Goal: Task Accomplishment & Management: Manage account settings

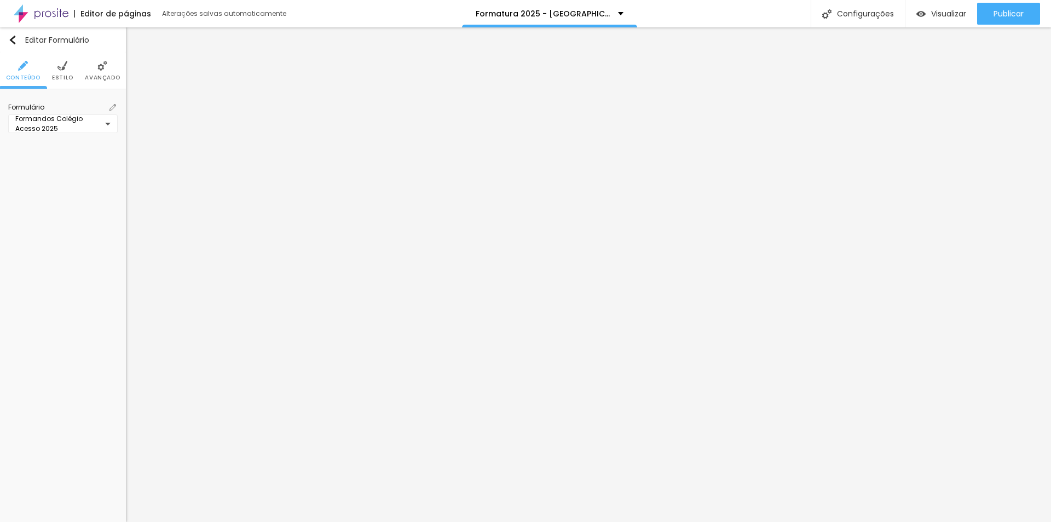
click at [64, 80] on span "Estilo" at bounding box center [62, 77] width 21 height 5
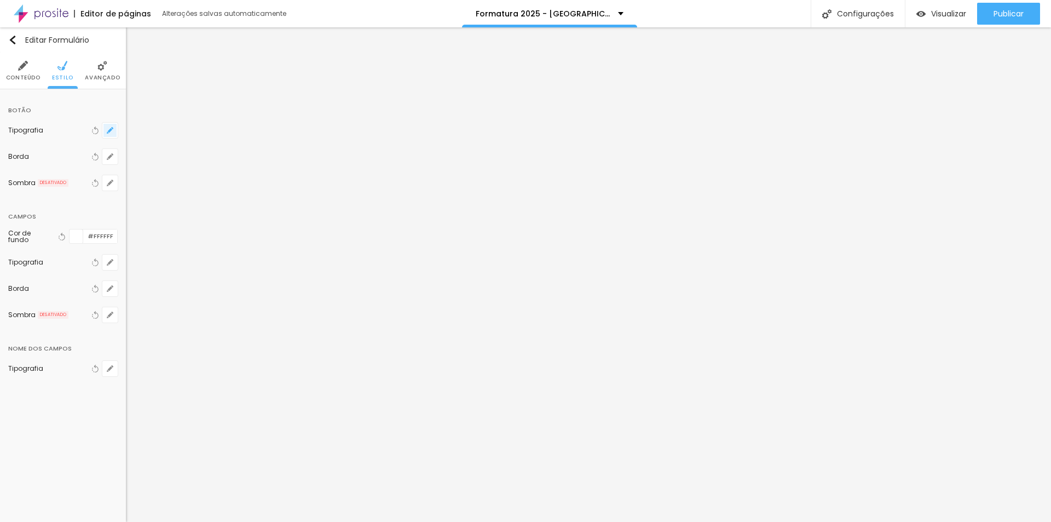
click at [107, 135] on button "button" at bounding box center [109, 130] width 15 height 15
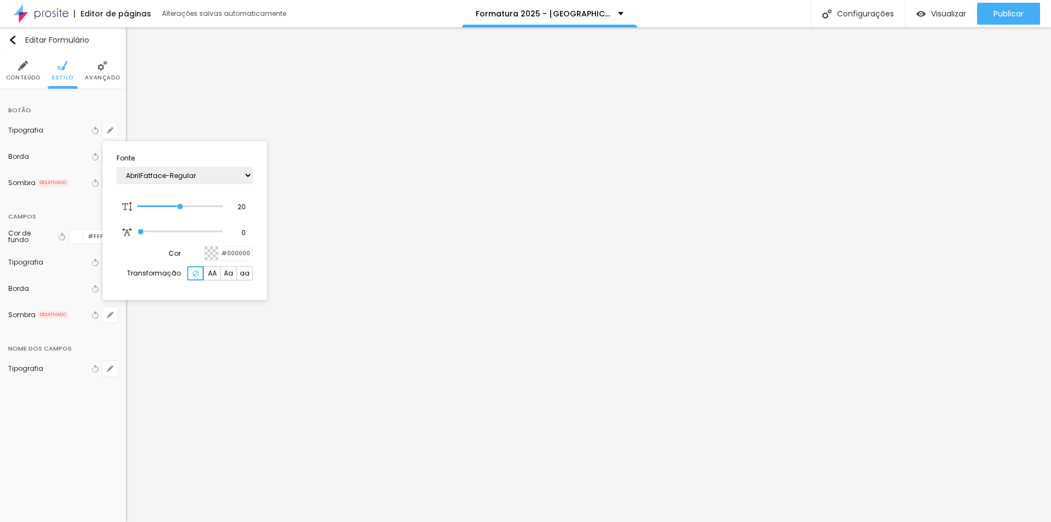
click at [56, 146] on div at bounding box center [525, 261] width 1051 height 522
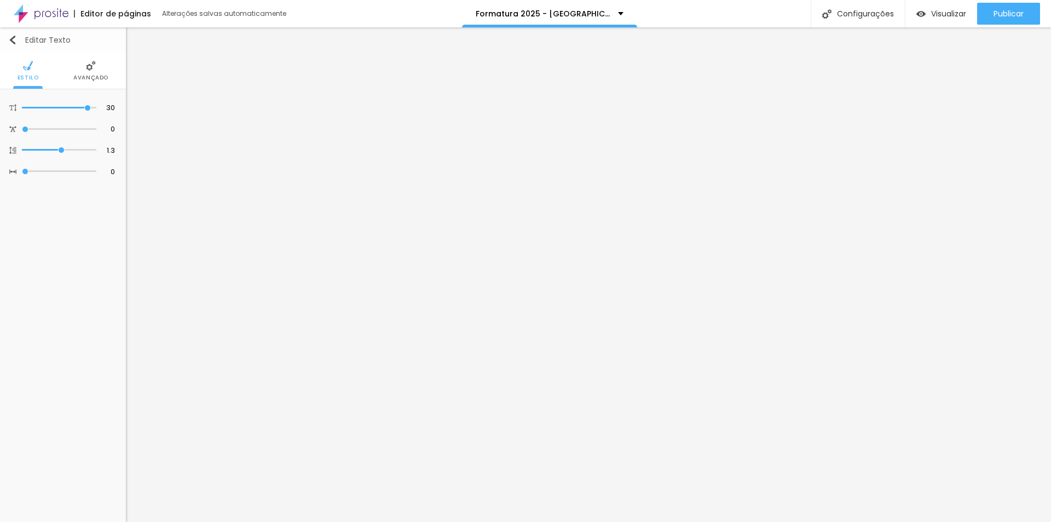
click at [16, 41] on img "button" at bounding box center [12, 40] width 9 height 9
click at [83, 143] on div "1.3 Altura da linha" at bounding box center [63, 150] width 118 height 21
click at [71, 66] on li "Estilo" at bounding box center [62, 71] width 21 height 36
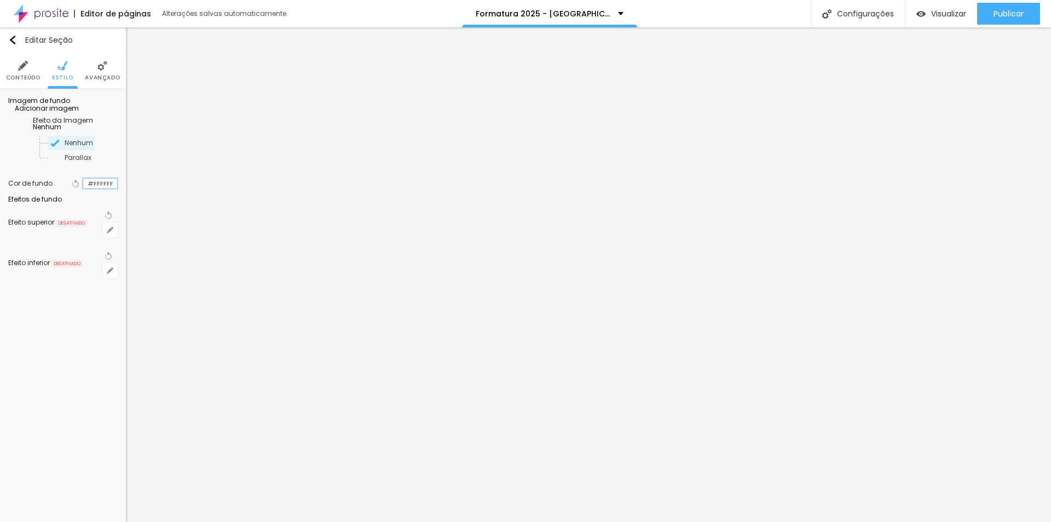
click at [91, 189] on input "#FFFFFF" at bounding box center [100, 184] width 34 height 10
click at [117, 189] on div "#FFFFFF" at bounding box center [100, 183] width 35 height 11
drag, startPoint x: 111, startPoint y: 198, endPoint x: 62, endPoint y: 198, distance: 48.7
click at [70, 191] on div "Voltar ao padrão #FFFFFF" at bounding box center [94, 183] width 48 height 14
paste input "CF8F2"
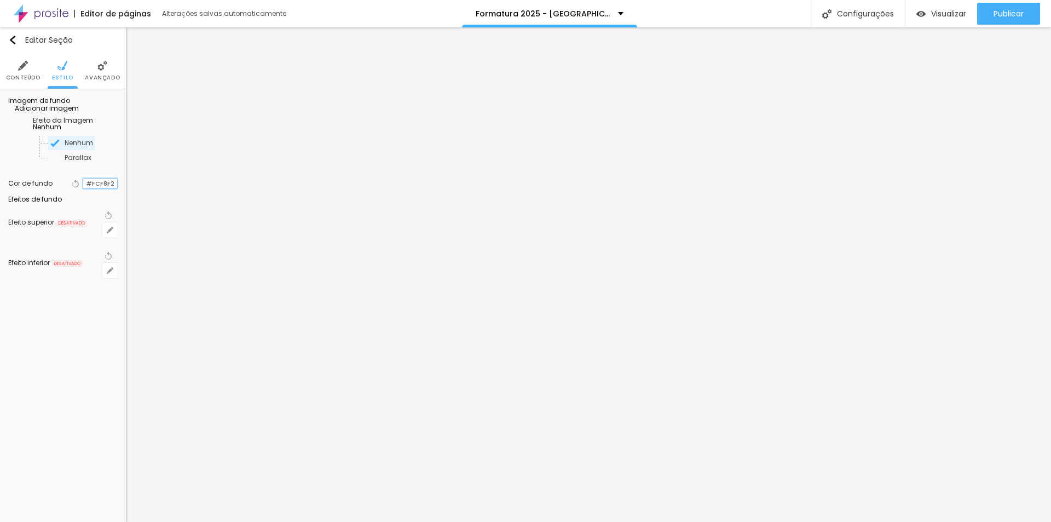
type input "#FCF8F2"
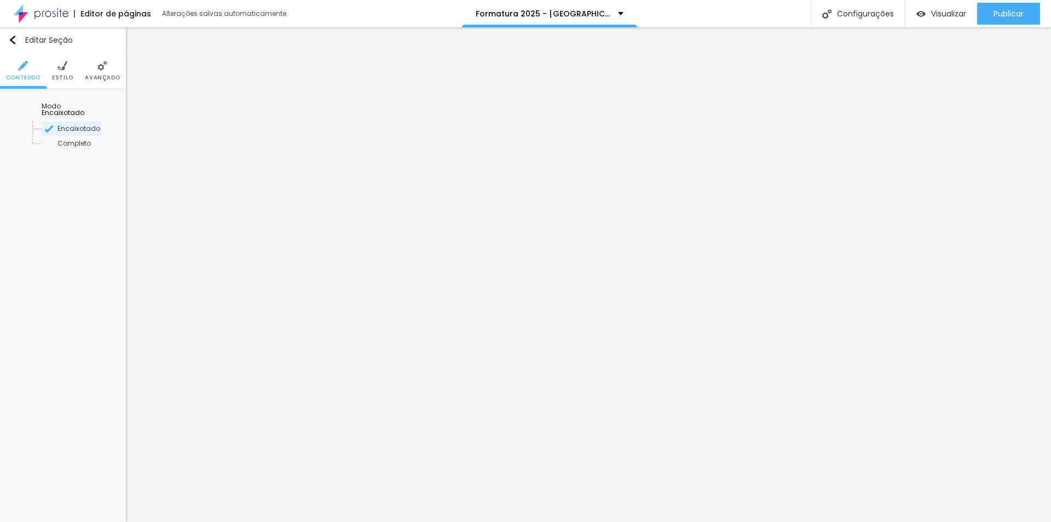
click at [67, 64] on li "Estilo" at bounding box center [62, 71] width 21 height 36
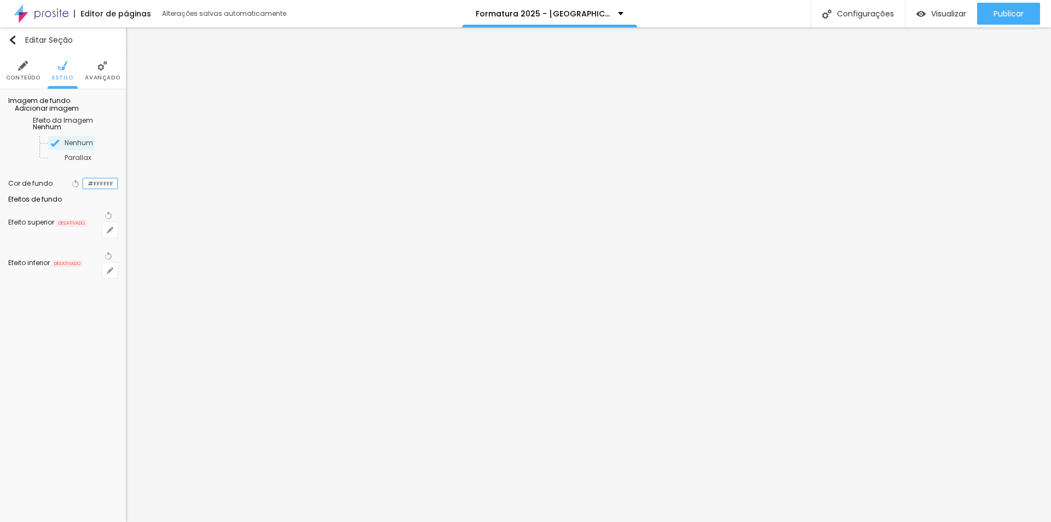
drag, startPoint x: 112, startPoint y: 202, endPoint x: 55, endPoint y: 199, distance: 57.0
click at [55, 191] on div "Cor de fundo Voltar ao padrão #FFFFFF" at bounding box center [63, 183] width 110 height 14
paste input "CF8F2"
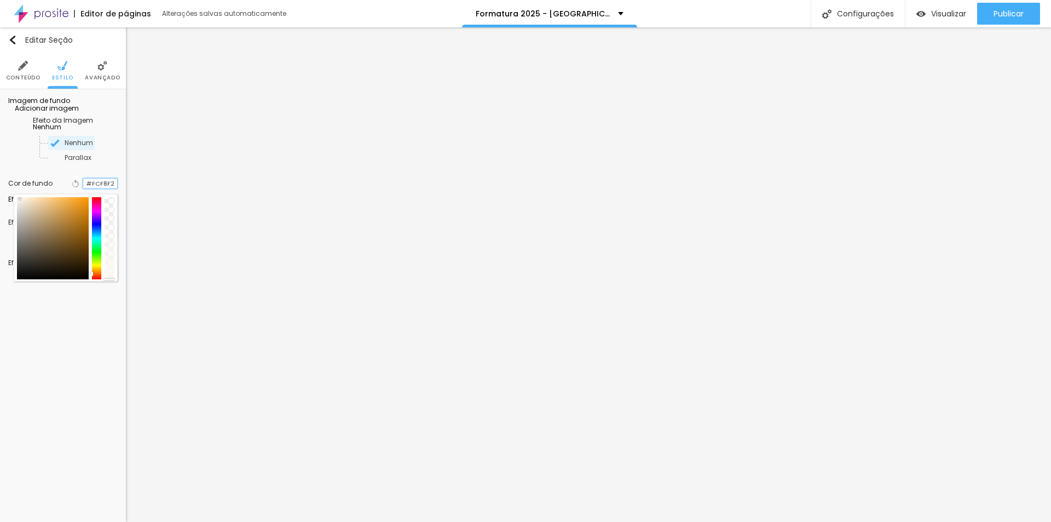
type input "#FCF8F2"
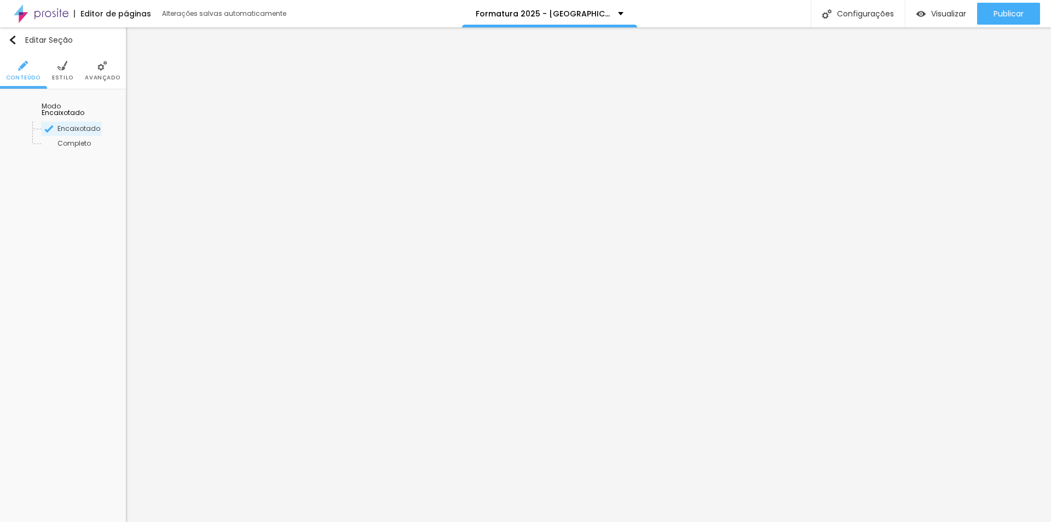
click at [75, 75] on ul "Conteúdo Estilo Avançado" at bounding box center [63, 71] width 126 height 37
click at [64, 77] on span "Estilo" at bounding box center [62, 77] width 21 height 5
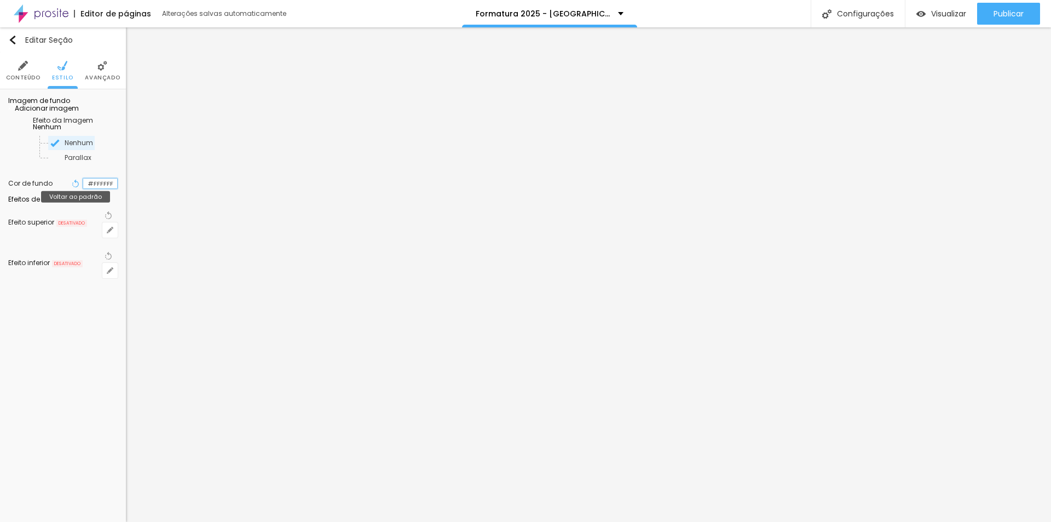
drag, startPoint x: 116, startPoint y: 203, endPoint x: 62, endPoint y: 193, distance: 54.6
click at [70, 191] on div "Voltar ao padrão #FFFFFF" at bounding box center [94, 183] width 48 height 14
paste input "CF8F2"
type input "#FCF8F2"
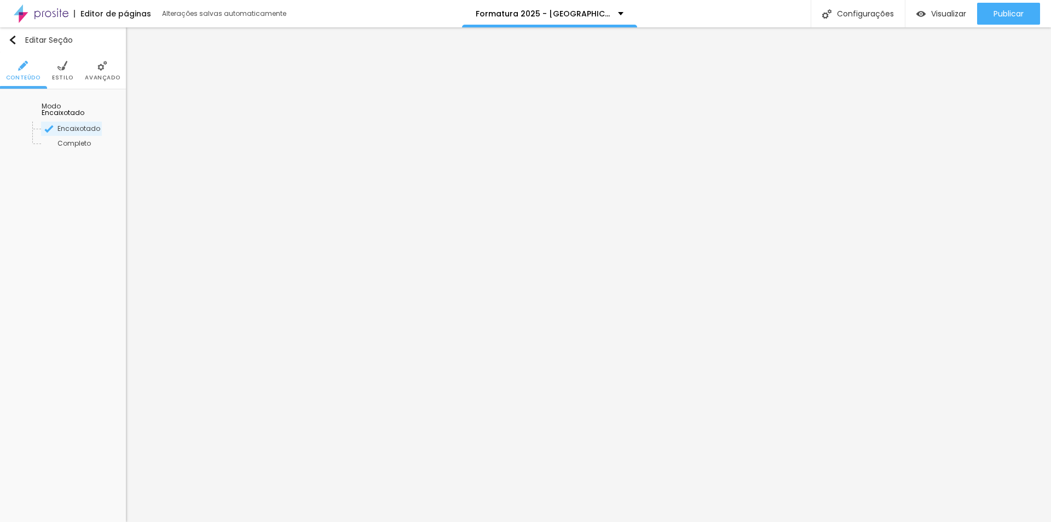
click at [58, 70] on img at bounding box center [62, 66] width 10 height 10
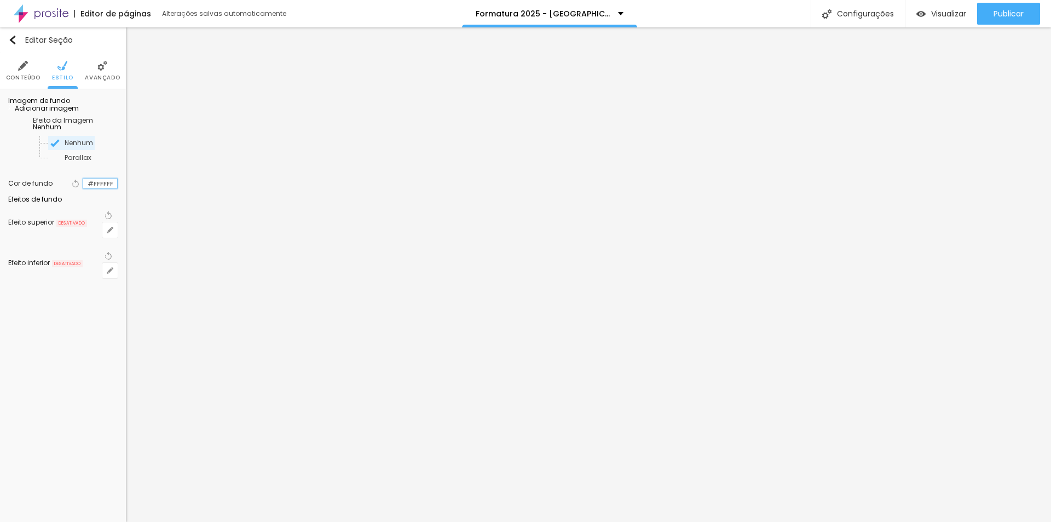
drag, startPoint x: 114, startPoint y: 198, endPoint x: 76, endPoint y: 199, distance: 38.3
click at [83, 189] on div "#FFFFFF" at bounding box center [100, 183] width 35 height 11
paste input "CF8F2"
type input "#FCF8F2"
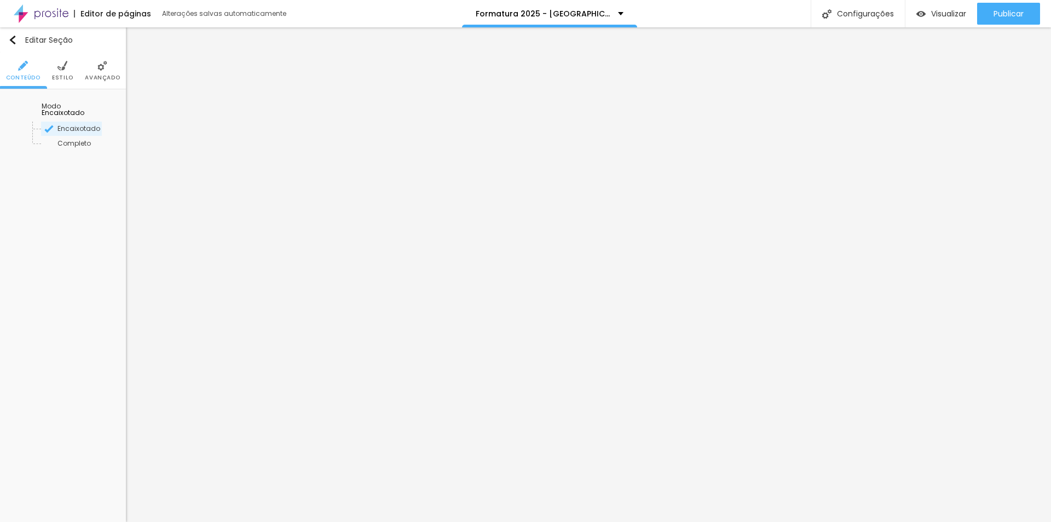
click at [62, 64] on img at bounding box center [62, 66] width 10 height 10
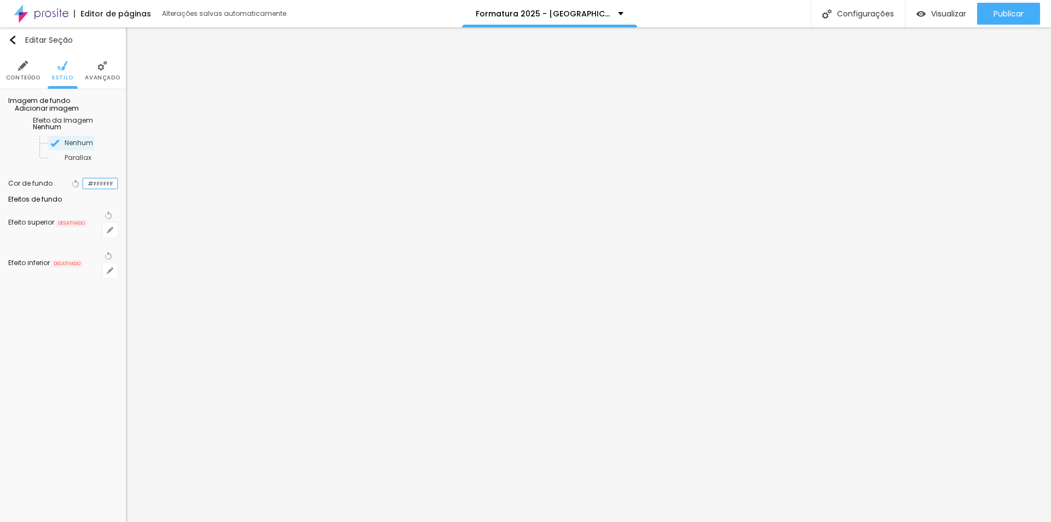
drag, startPoint x: 116, startPoint y: 199, endPoint x: 36, endPoint y: 194, distance: 80.1
click at [36, 191] on div "Cor de fundo Voltar ao padrão #FFFFFF" at bounding box center [63, 183] width 110 height 14
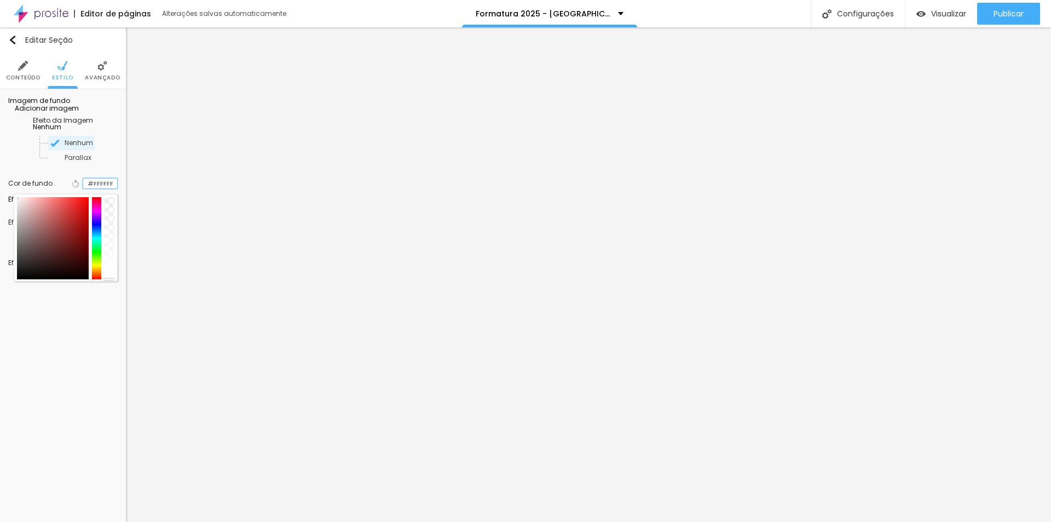
paste input "CF8F2"
type input "#FCF8F2"
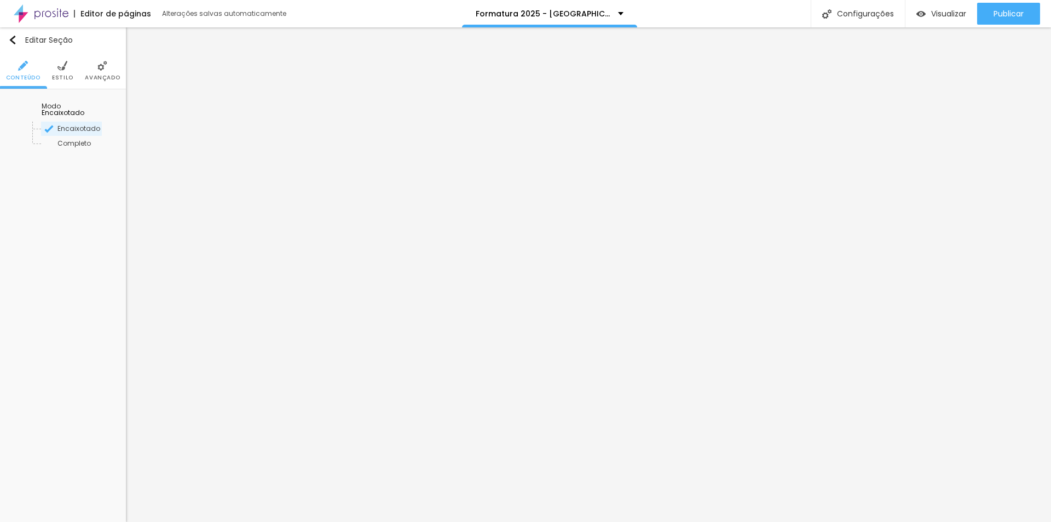
click at [62, 68] on img at bounding box center [62, 66] width 10 height 10
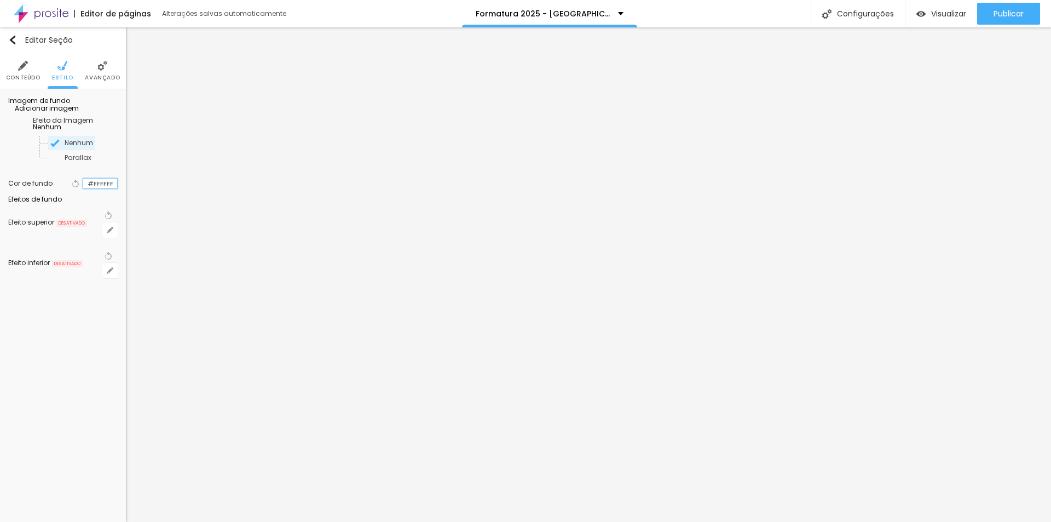
click at [110, 189] on input "#FFFFFF" at bounding box center [100, 184] width 34 height 10
drag, startPoint x: 114, startPoint y: 199, endPoint x: 44, endPoint y: 198, distance: 69.6
click at [44, 191] on div "Cor de fundo Voltar ao padrão #FFFFFF" at bounding box center [63, 183] width 110 height 14
paste input "CF8F2"
type input "#FCF8F2"
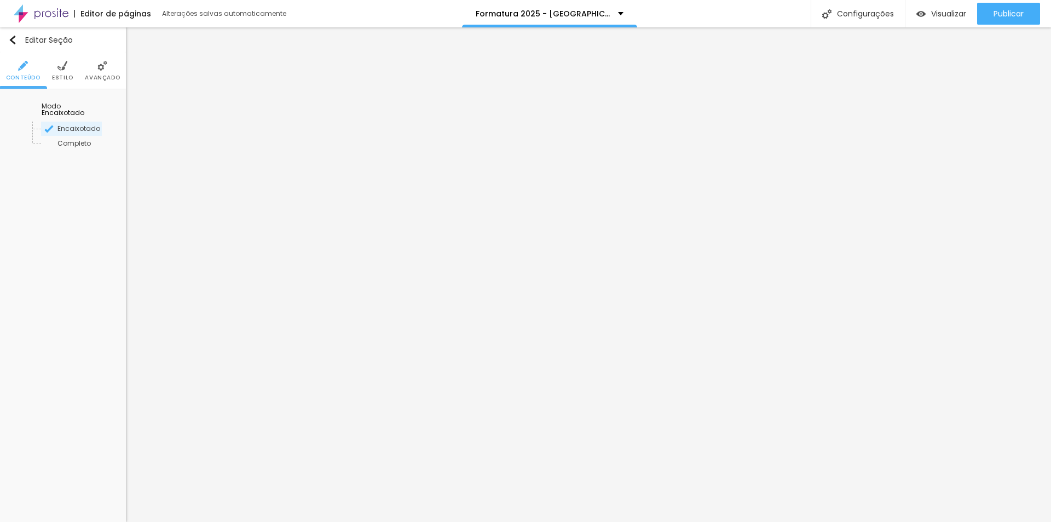
click at [61, 72] on li "Estilo" at bounding box center [62, 71] width 21 height 36
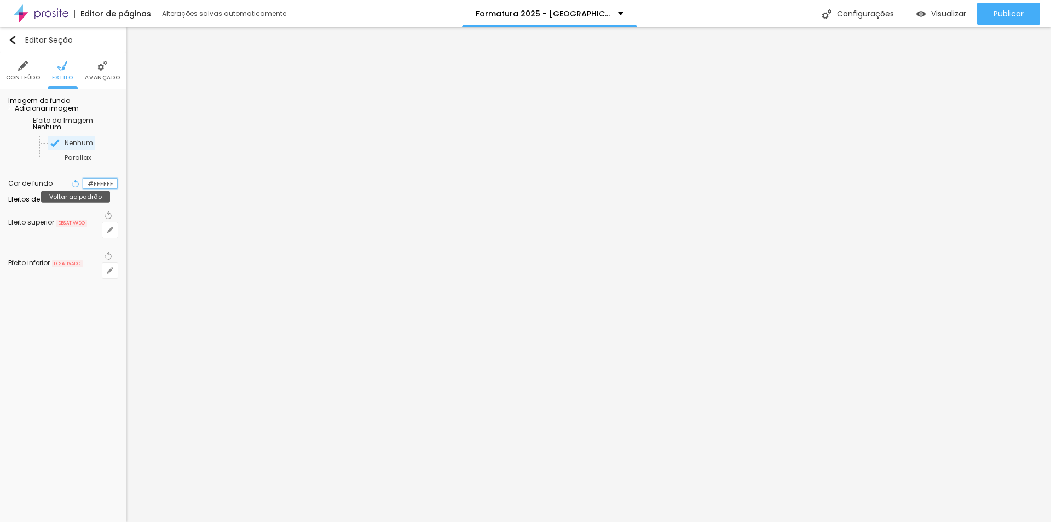
drag, startPoint x: 115, startPoint y: 200, endPoint x: 66, endPoint y: 201, distance: 49.3
click at [70, 191] on div "Voltar ao padrão #FFFFFF" at bounding box center [94, 183] width 48 height 14
paste input "CF8F2"
type input "#FCF8F2"
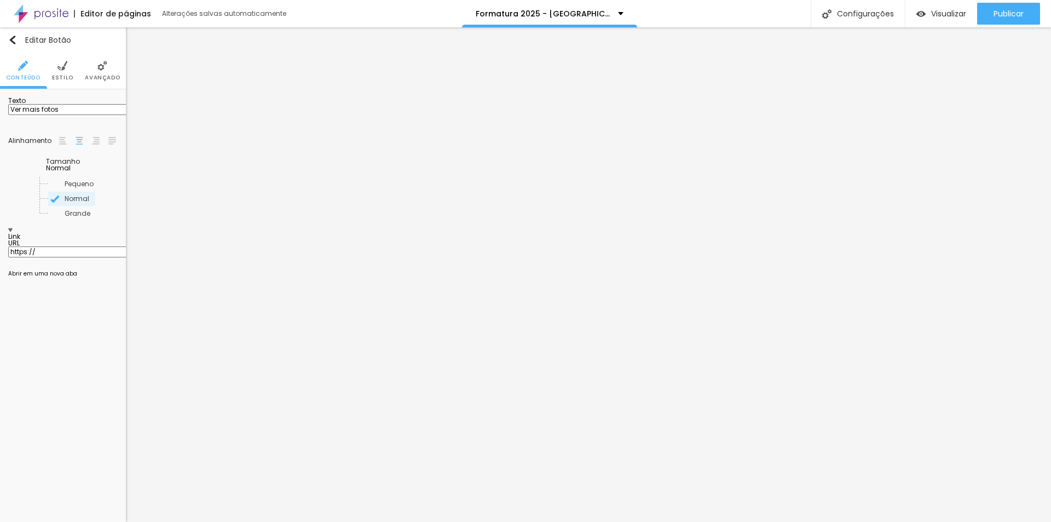
click at [71, 170] on span "Normal" at bounding box center [58, 167] width 25 height 9
click at [51, 217] on span "Grande" at bounding box center [55, 213] width 26 height 9
click at [67, 199] on span "Normal" at bounding box center [79, 198] width 74 height 7
click at [78, 246] on input "https://" at bounding box center [73, 251] width 131 height 11
drag, startPoint x: 78, startPoint y: 231, endPoint x: 0, endPoint y: 233, distance: 78.3
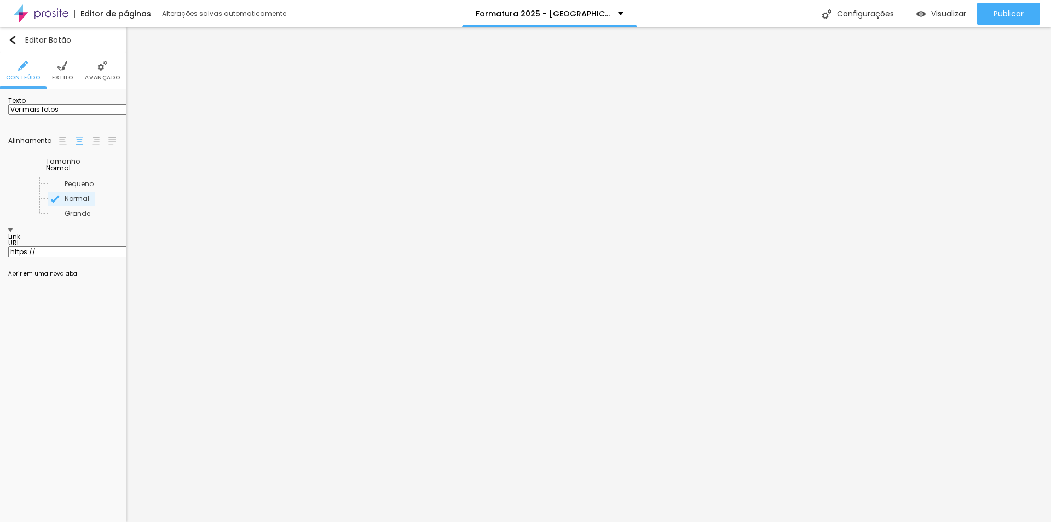
click at [0, 233] on div "Texto Ver mais fotos Alinhamento Tamanho Normal Pequeno Normal Grande Link URL …" at bounding box center [63, 189] width 126 height 201
paste input "www.chrisschenfeld.com.br/portfolio/formatura/1563144-formatura-pre"
type input "https://www.chrisschenfeld.com.br/portfolio/formatura/1563144-formatura-pre"
click at [12, 271] on div at bounding box center [63, 271] width 110 height 0
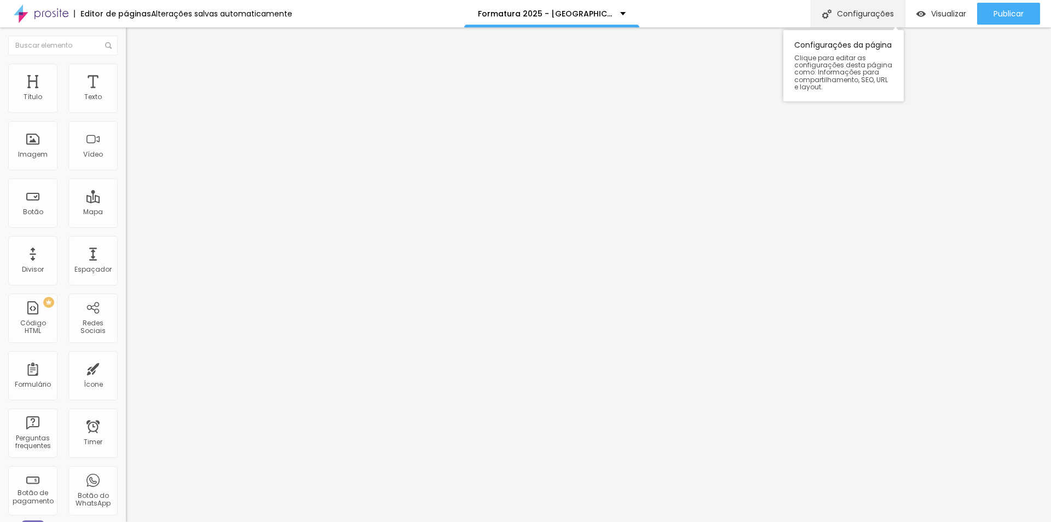
click at [879, 11] on div "Configurações" at bounding box center [858, 13] width 94 height 27
click at [126, 72] on li "Estilo" at bounding box center [189, 69] width 126 height 11
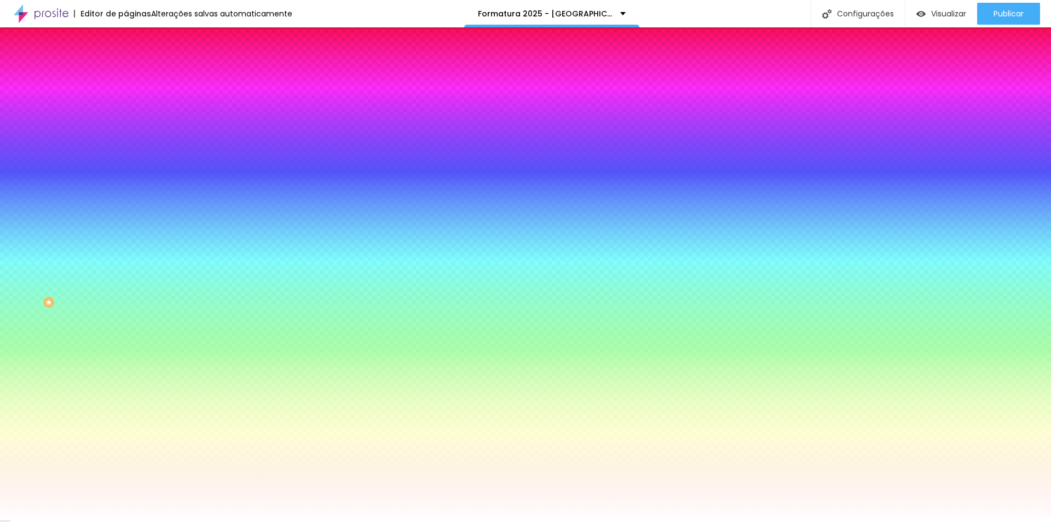
click at [126, 101] on span "Trocar imagem" at bounding box center [156, 95] width 60 height 9
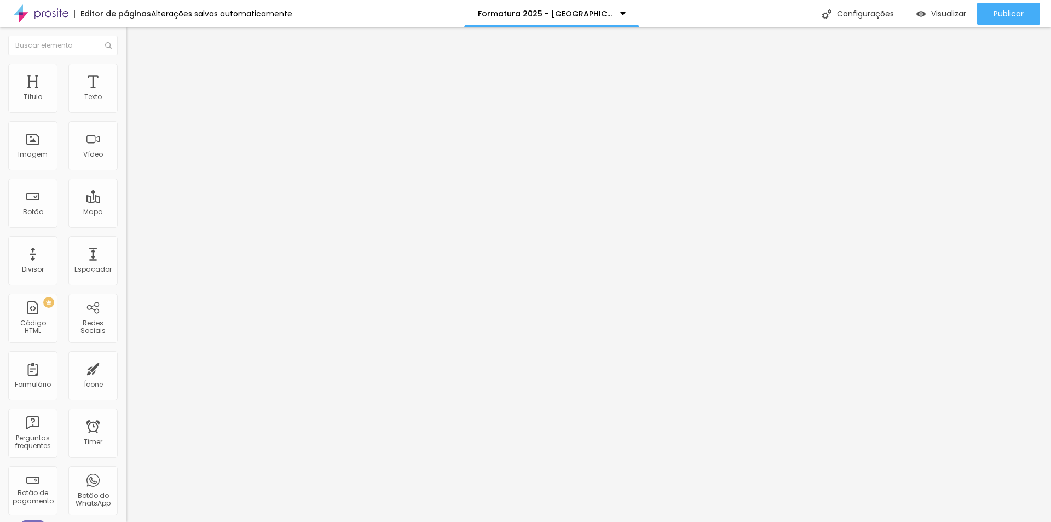
click at [136, 74] on span "Estilo" at bounding box center [144, 70] width 17 height 9
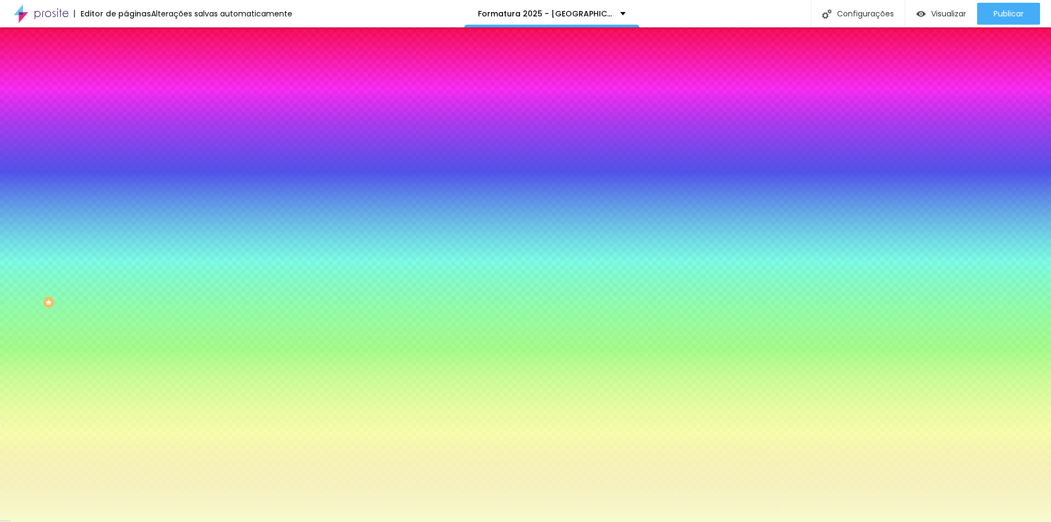
drag, startPoint x: 114, startPoint y: 108, endPoint x: 54, endPoint y: 108, distance: 60.8
click at [126, 108] on div "Cor de fundo Voltar ao padrão #F6FCCE" at bounding box center [189, 100] width 126 height 30
paste input "E07A5F"
paste input "EADCDB"
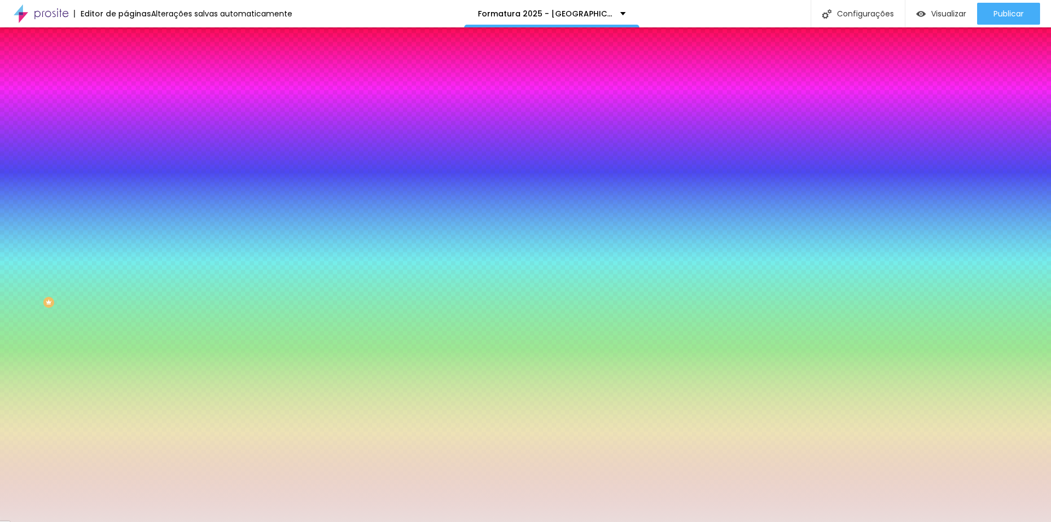
type input "#EADCDB"
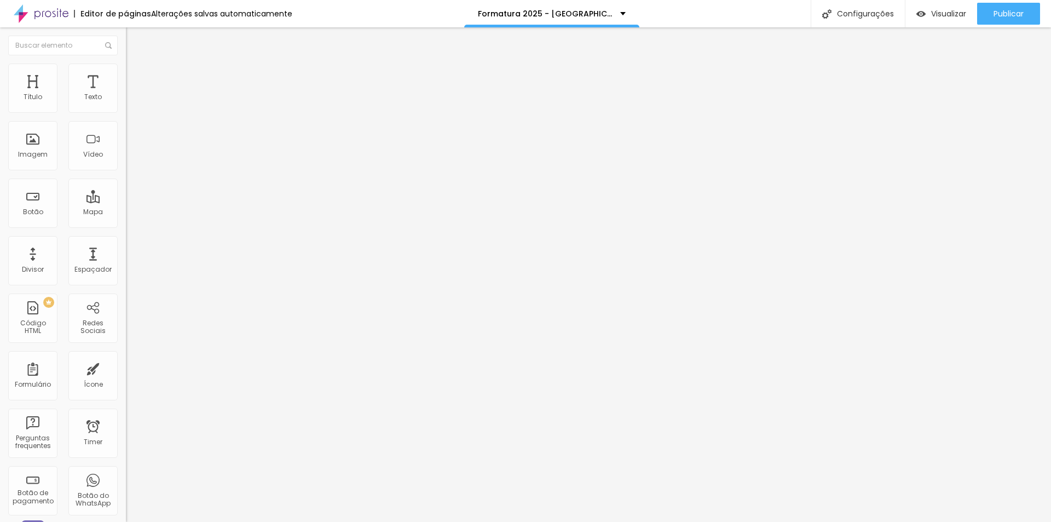
click at [126, 105] on button "button" at bounding box center [133, 99] width 15 height 11
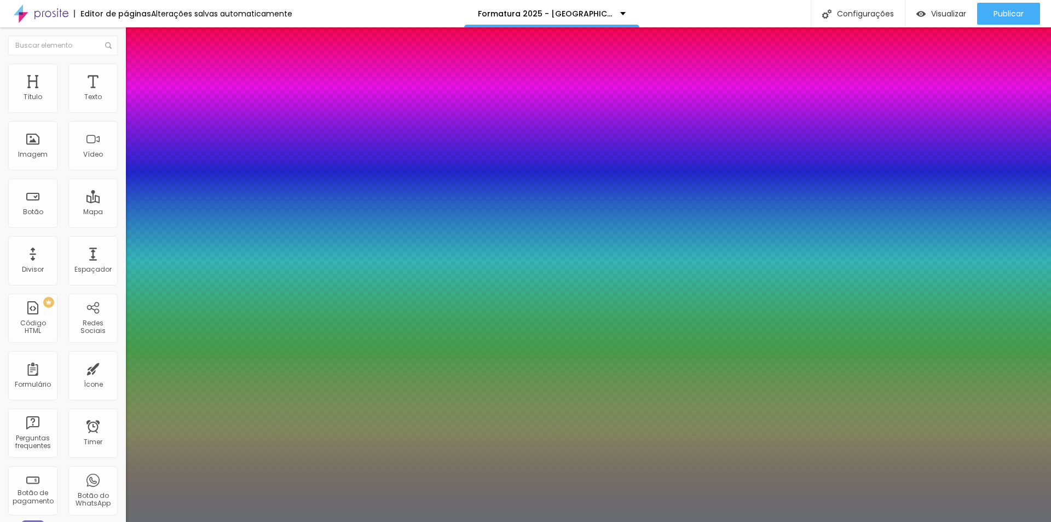
type input "1"
click at [451, 521] on div at bounding box center [525, 522] width 1051 height 0
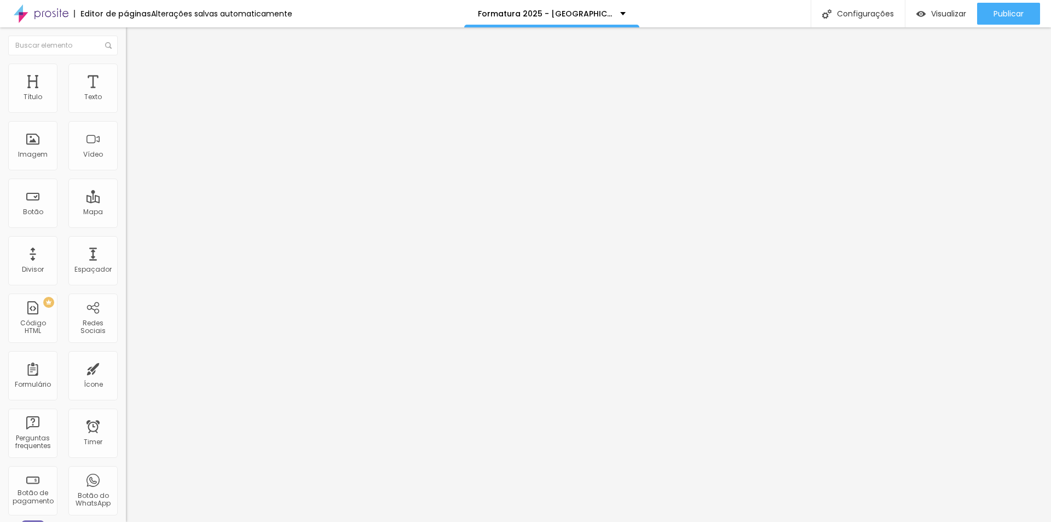
click at [126, 105] on button "button" at bounding box center [133, 99] width 15 height 11
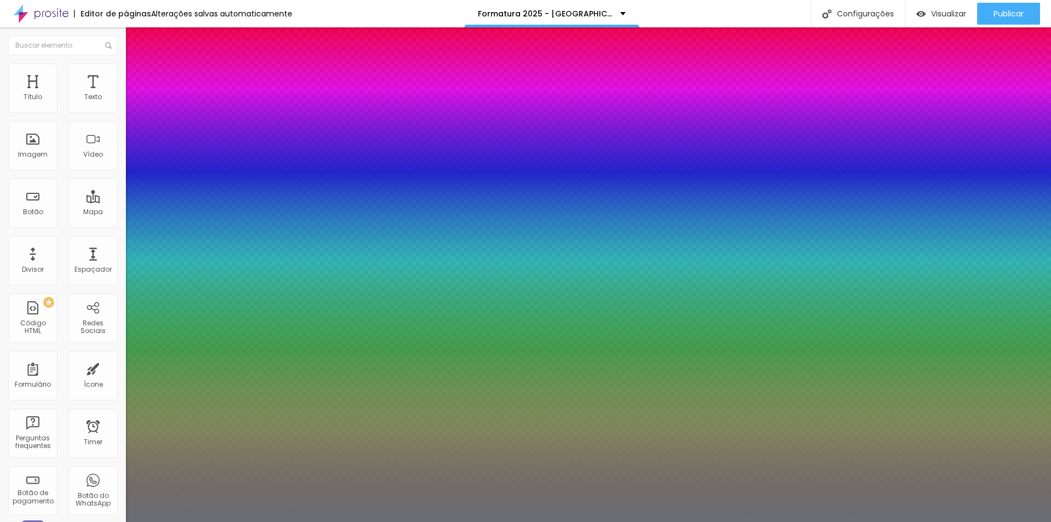
type input "1"
click at [468, 521] on div at bounding box center [525, 522] width 1051 height 0
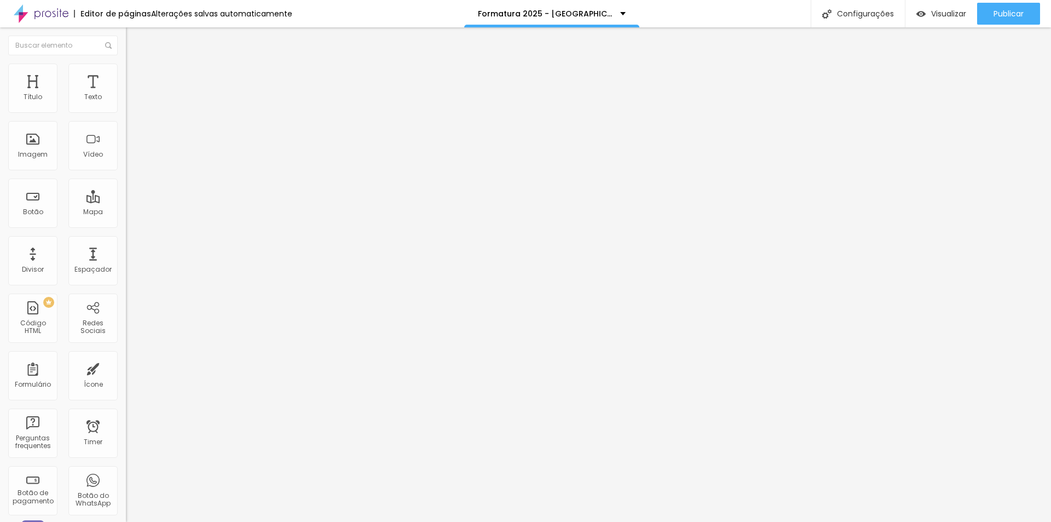
click at [126, 211] on input "20" at bounding box center [146, 216] width 41 height 11
type input "8"
type input "2"
type input "24"
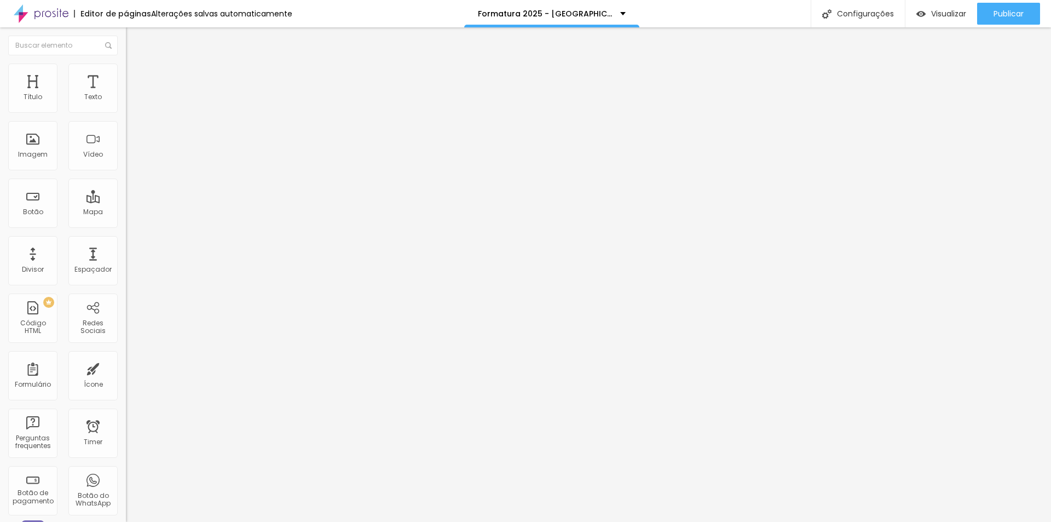
type input "8"
type input "2"
type input "24"
click at [126, 67] on img at bounding box center [131, 69] width 10 height 10
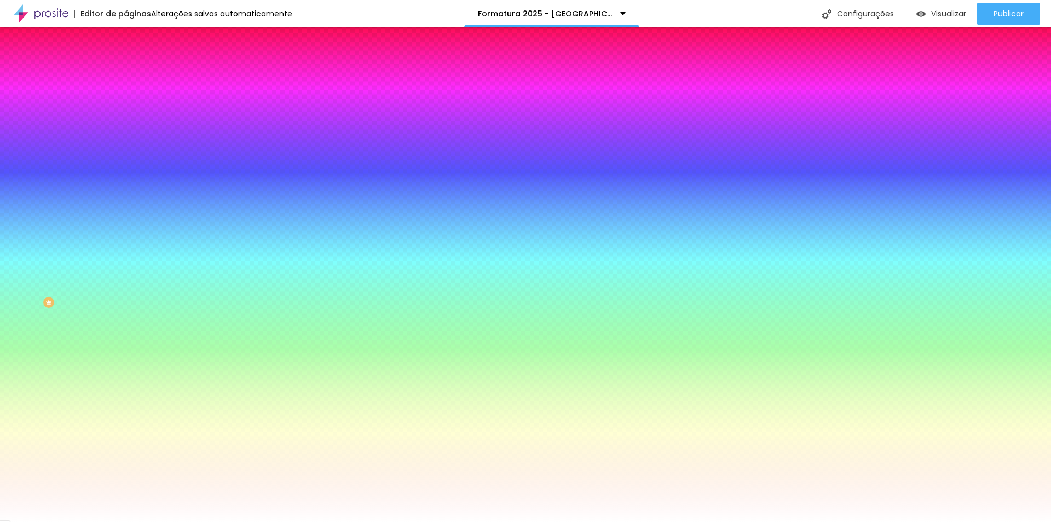
drag, startPoint x: 116, startPoint y: 114, endPoint x: 66, endPoint y: 114, distance: 49.3
click at [126, 114] on div "Voltar ao padrão #FFFFFF" at bounding box center [189, 104] width 126 height 24
paste input "CF8F2"
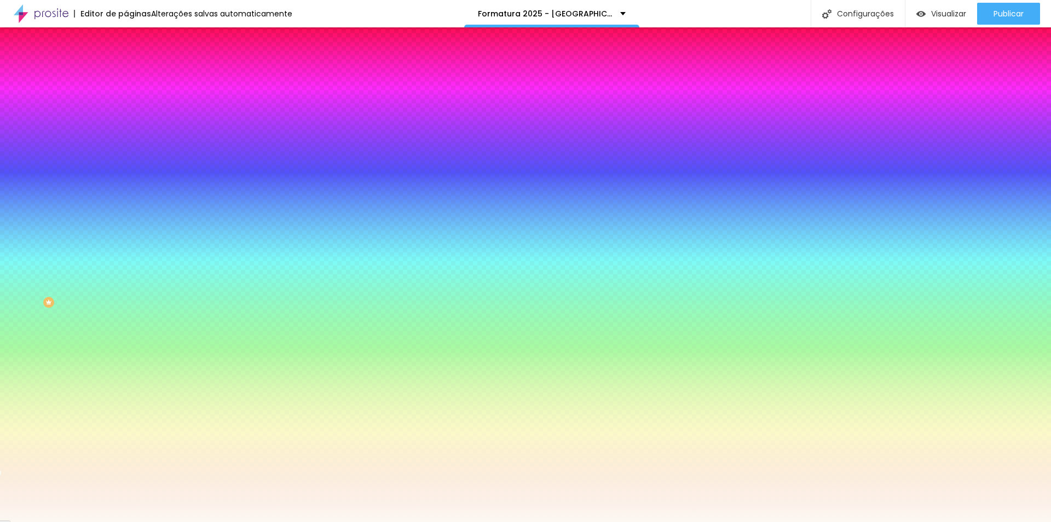
type input "#FCF8F2"
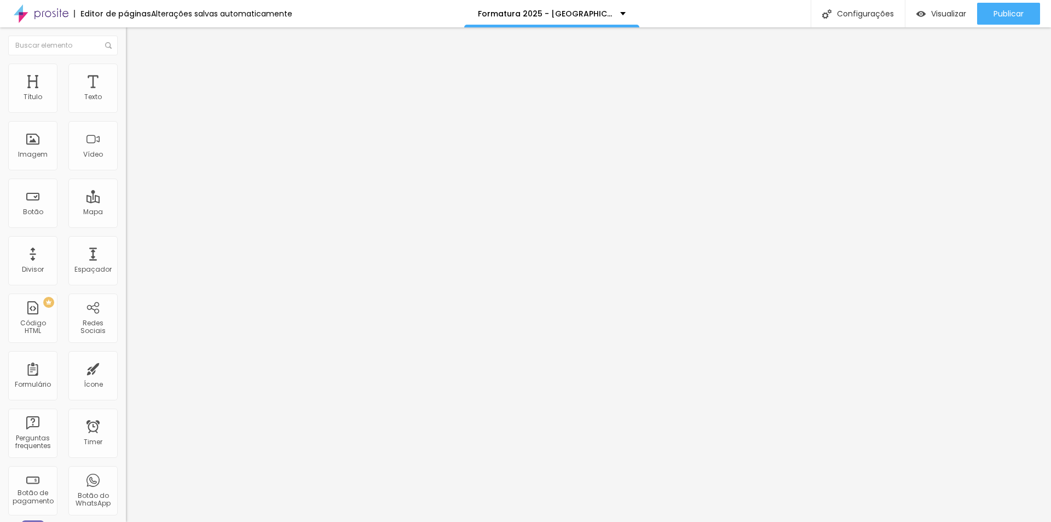
click at [126, 64] on img at bounding box center [131, 69] width 10 height 10
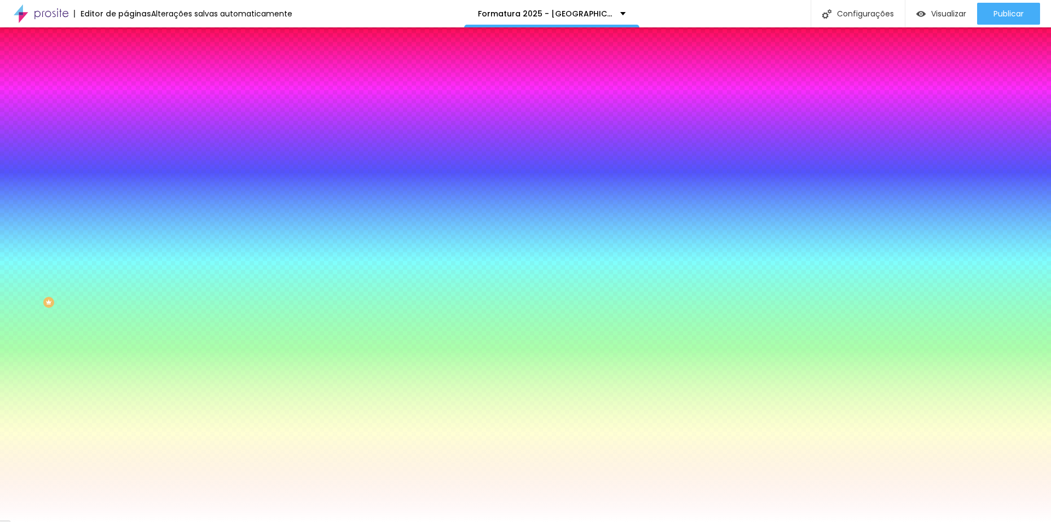
click at [130, 119] on icon "button" at bounding box center [133, 116] width 7 height 7
click at [68, 521] on div at bounding box center [525, 522] width 1051 height 0
click at [131, 252] on icon "button" at bounding box center [133, 250] width 4 height 4
click at [43, 521] on div at bounding box center [525, 522] width 1051 height 0
click at [131, 357] on icon "button" at bounding box center [133, 355] width 4 height 4
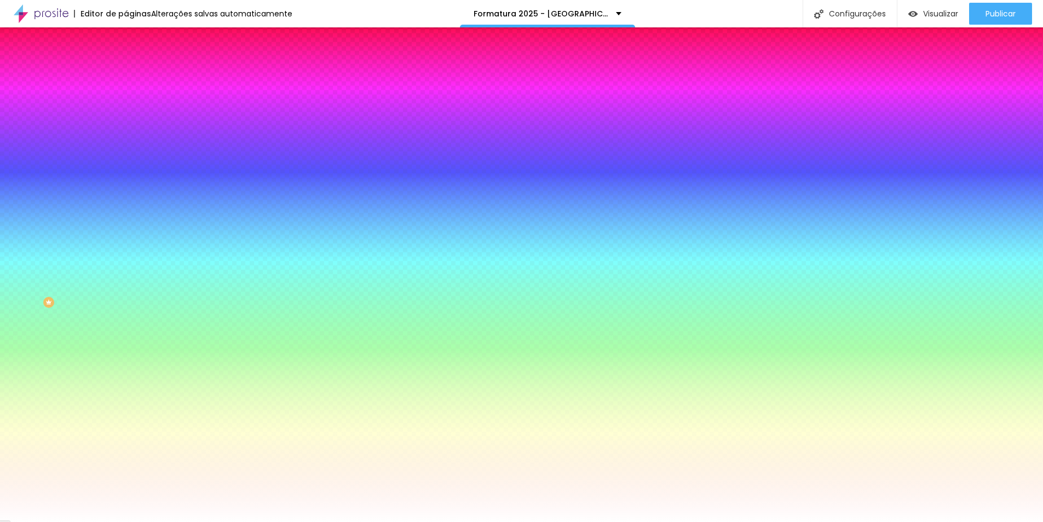
drag, startPoint x: 221, startPoint y: 491, endPoint x: 316, endPoint y: 491, distance: 94.7
click at [316, 491] on body "Editor de páginas Alterações salvas automaticamente Formatura 2025 - Colégio Ac…" at bounding box center [521, 261] width 1043 height 522
paste input "4A4A4A"
type input "#4A4A4A"
click at [982, 521] on div at bounding box center [521, 522] width 1043 height 0
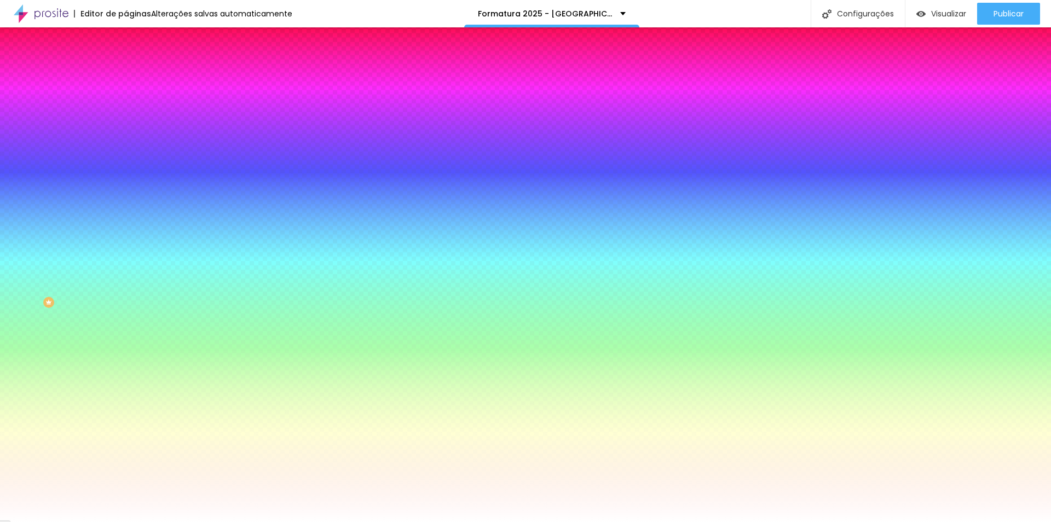
click at [126, 216] on div at bounding box center [189, 216] width 126 height 0
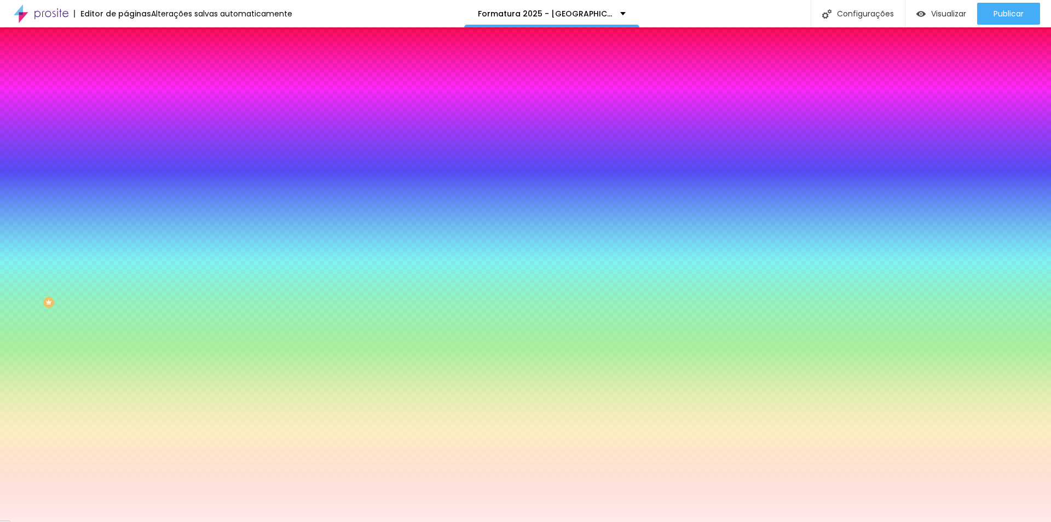
drag, startPoint x: 61, startPoint y: 272, endPoint x: 23, endPoint y: 233, distance: 54.6
click at [126, 227] on div "Cor de fundo Voltar ao padrão #FFE6E6" at bounding box center [189, 212] width 126 height 30
click at [126, 216] on div at bounding box center [189, 216] width 126 height 0
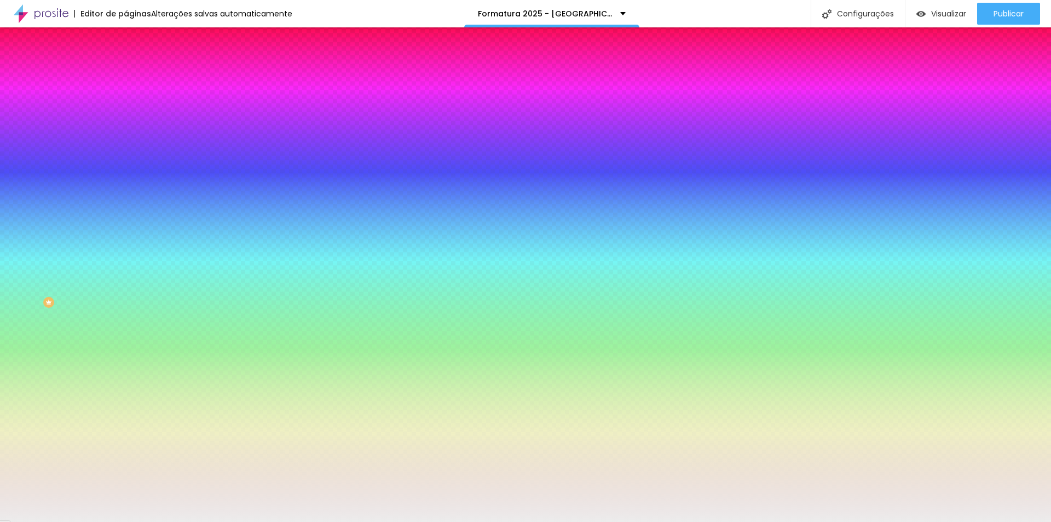
type input "#FFFFFF"
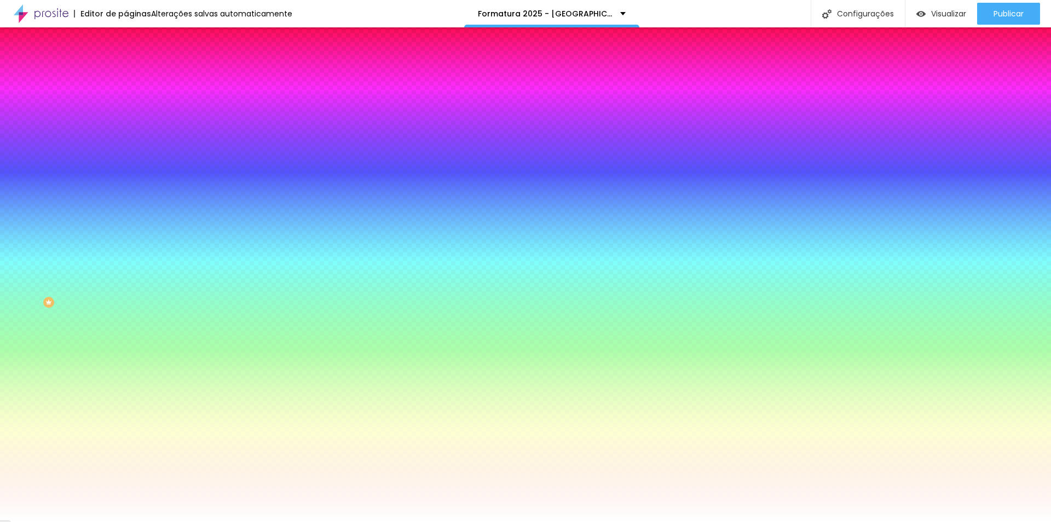
drag, startPoint x: 31, startPoint y: 272, endPoint x: 7, endPoint y: 245, distance: 35.7
click at [126, 245] on div "Botão Tipografia Voltar ao padrão Borda Voltar ao padrão Sombra DESATIVADO Volt…" at bounding box center [189, 223] width 126 height 276
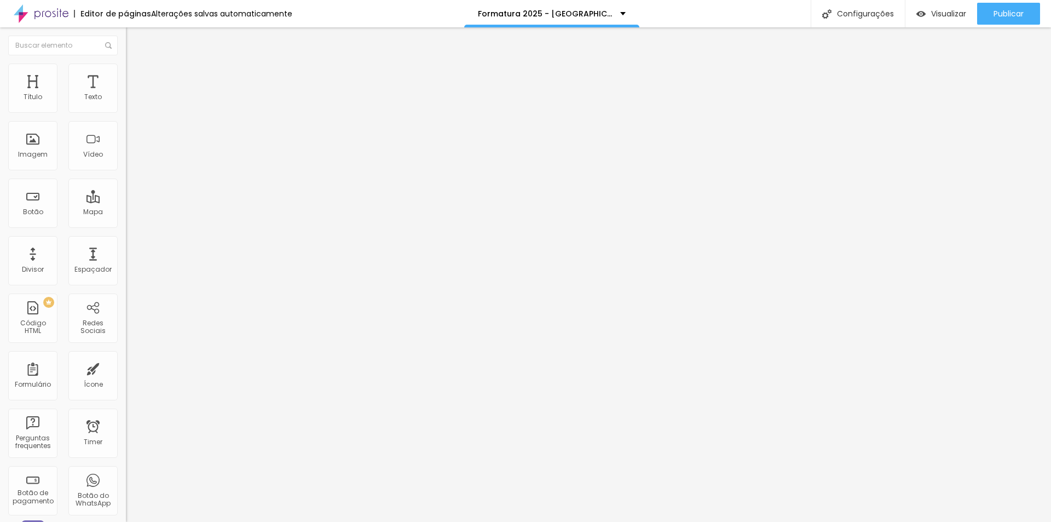
click at [126, 72] on li "Estilo" at bounding box center [189, 69] width 126 height 11
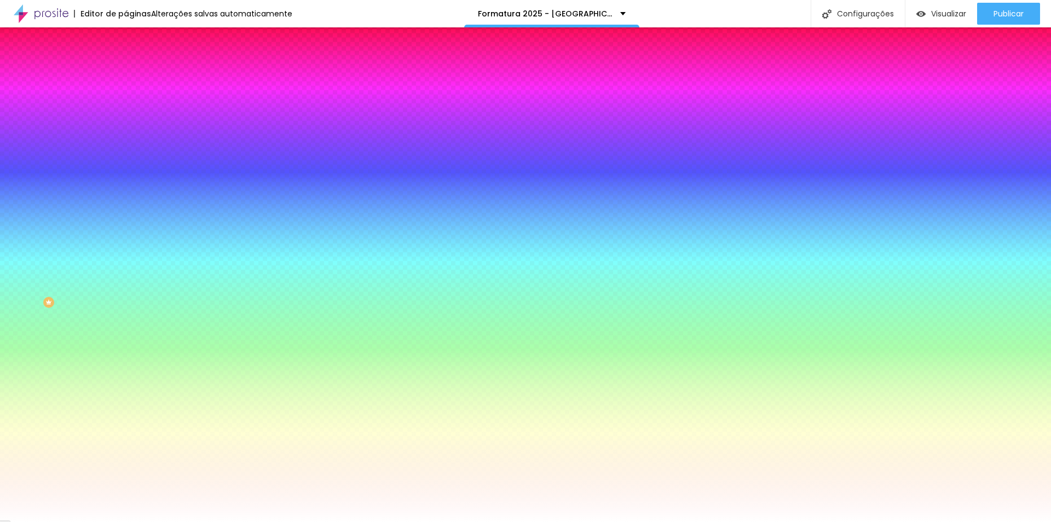
click at [126, 257] on button "button" at bounding box center [133, 250] width 15 height 11
drag, startPoint x: 243, startPoint y: 443, endPoint x: 243, endPoint y: 452, distance: 9.3
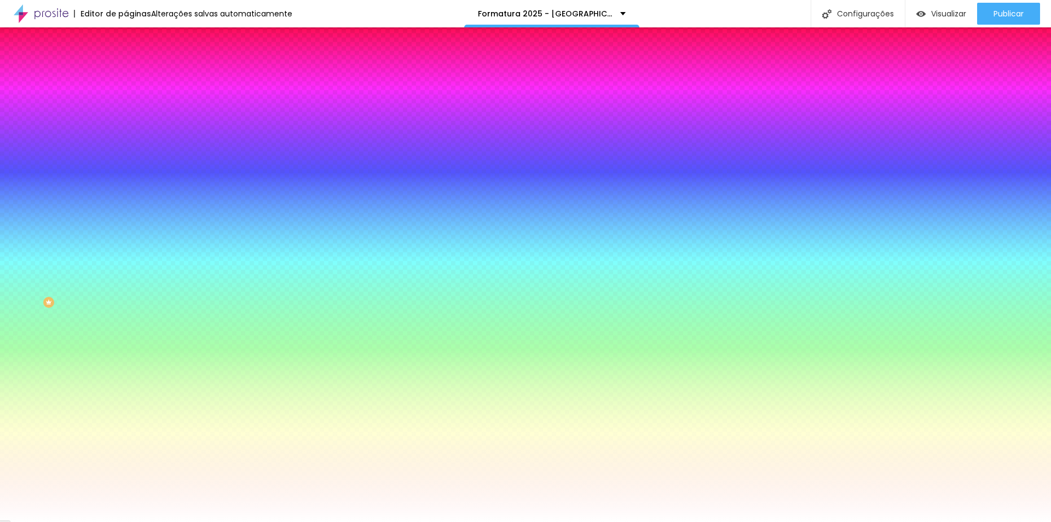
click at [243, 452] on div at bounding box center [525, 261] width 1051 height 522
click at [217, 521] on div at bounding box center [525, 522] width 1051 height 0
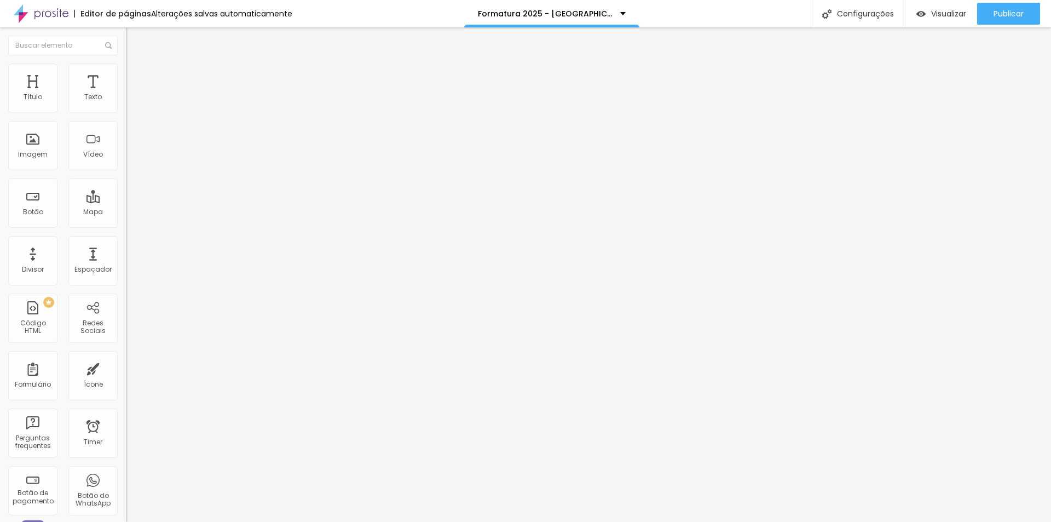
click at [136, 76] on span "Estilo" at bounding box center [144, 70] width 17 height 9
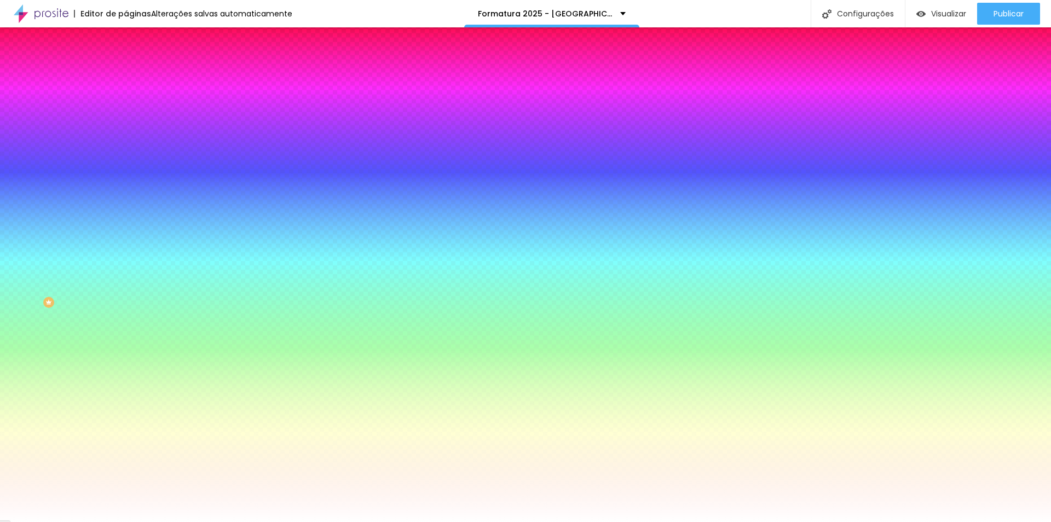
click at [126, 138] on button "button" at bounding box center [133, 139] width 15 height 11
click at [452, 521] on div at bounding box center [525, 522] width 1051 height 0
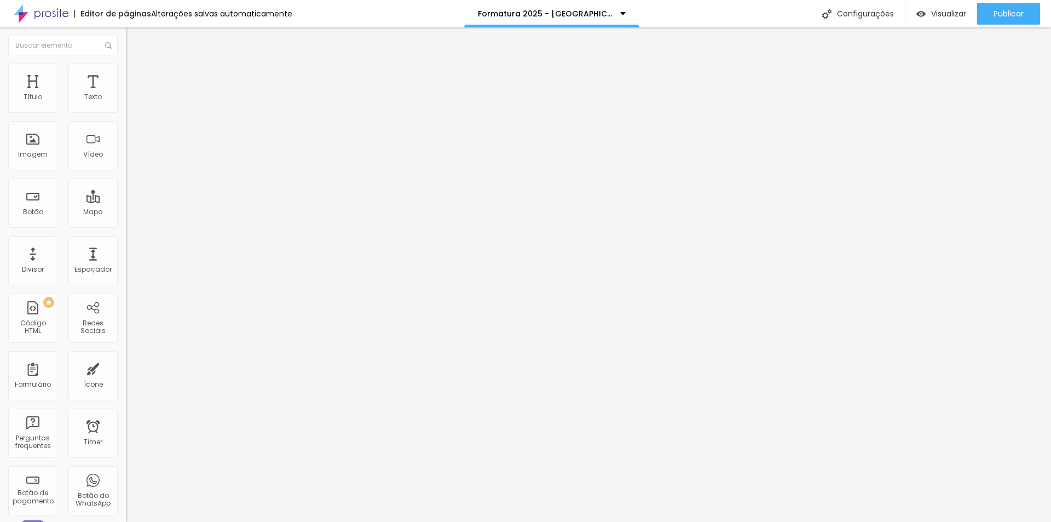
click at [130, 160] on icon "button" at bounding box center [133, 156] width 7 height 7
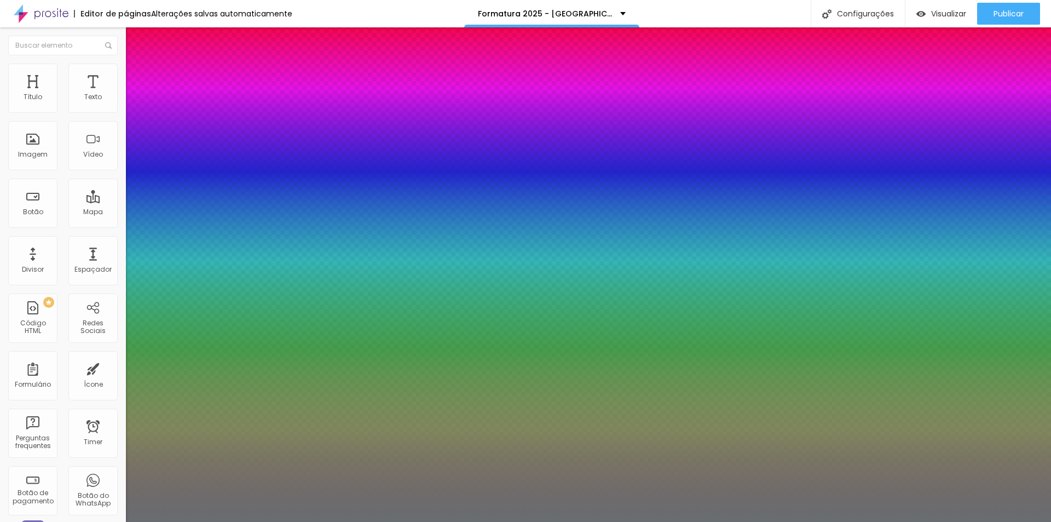
drag, startPoint x: 249, startPoint y: 405, endPoint x: 195, endPoint y: 407, distance: 54.3
paste input "7A2E1E"
type input "1"
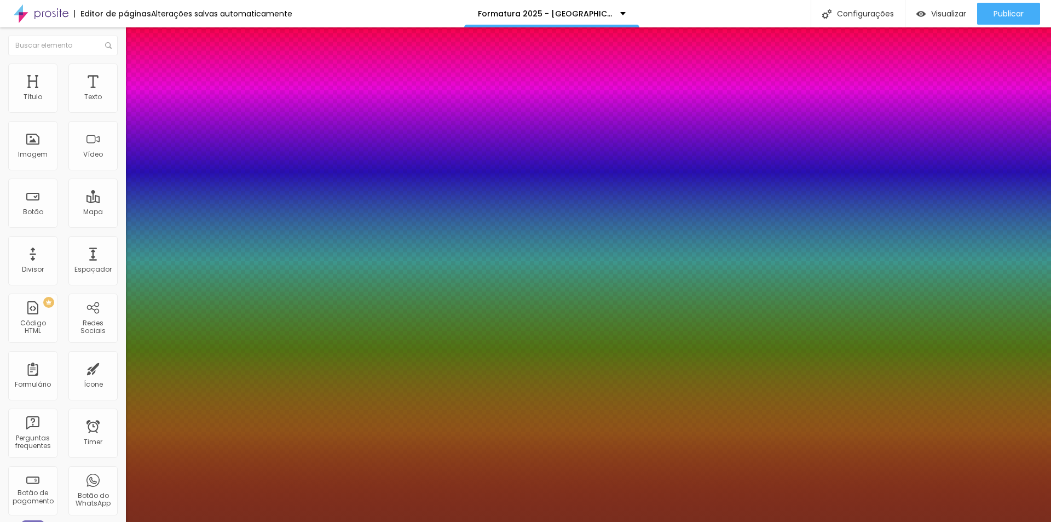
type input "#7A2E1E"
click at [340, 521] on div at bounding box center [525, 522] width 1051 height 0
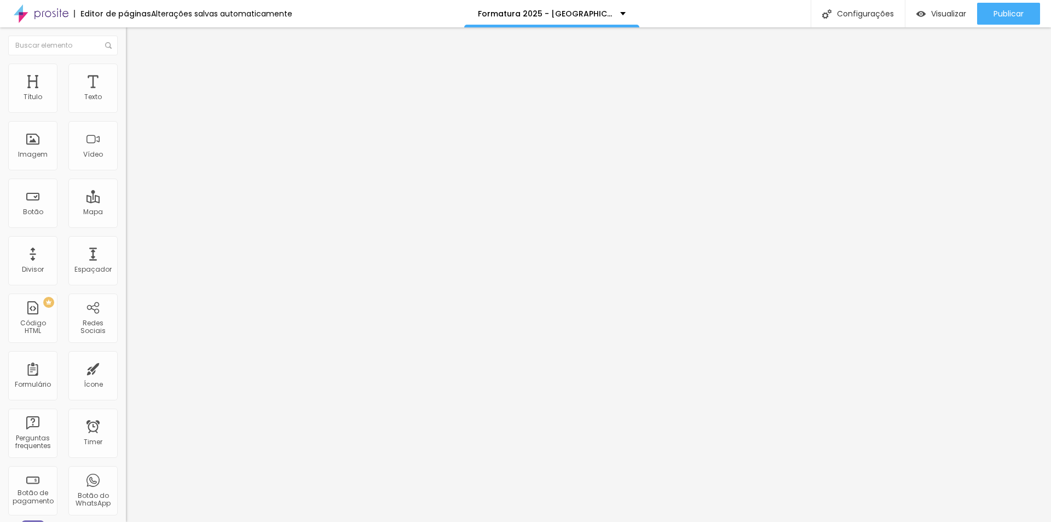
click at [136, 76] on span "Estilo" at bounding box center [144, 70] width 17 height 9
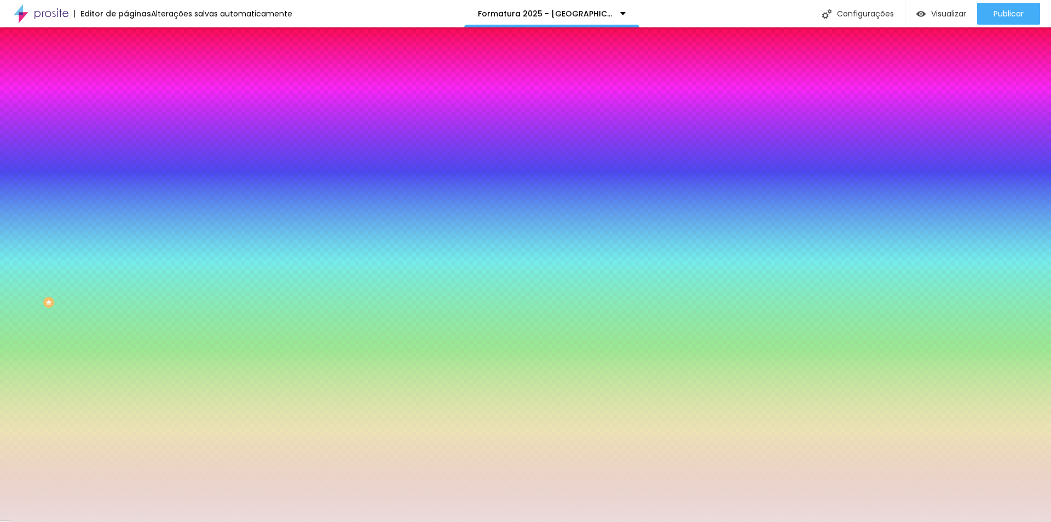
click at [126, 111] on input "#EADCDB" at bounding box center [191, 110] width 131 height 11
drag, startPoint x: 116, startPoint y: 111, endPoint x: 34, endPoint y: 111, distance: 81.6
click at [126, 111] on div "Cor de fundo Voltar ao padrão #EADCDB" at bounding box center [189, 100] width 126 height 30
paste input "7A2E1E"
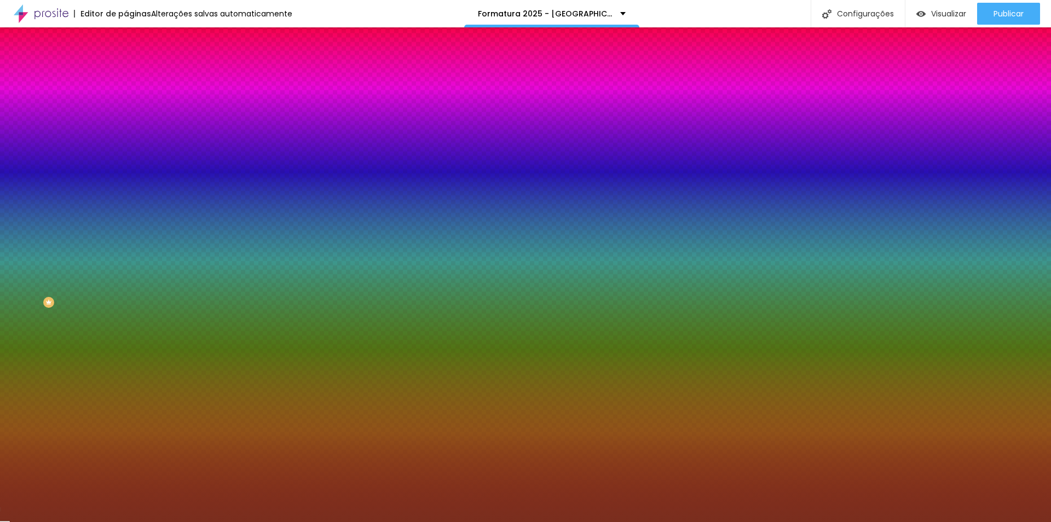
type input "#7A2E1E"
click at [126, 105] on div at bounding box center [189, 105] width 126 height 0
drag, startPoint x: 108, startPoint y: 174, endPoint x: 109, endPoint y: 137, distance: 36.7
click at [109, 137] on div at bounding box center [525, 261] width 1051 height 522
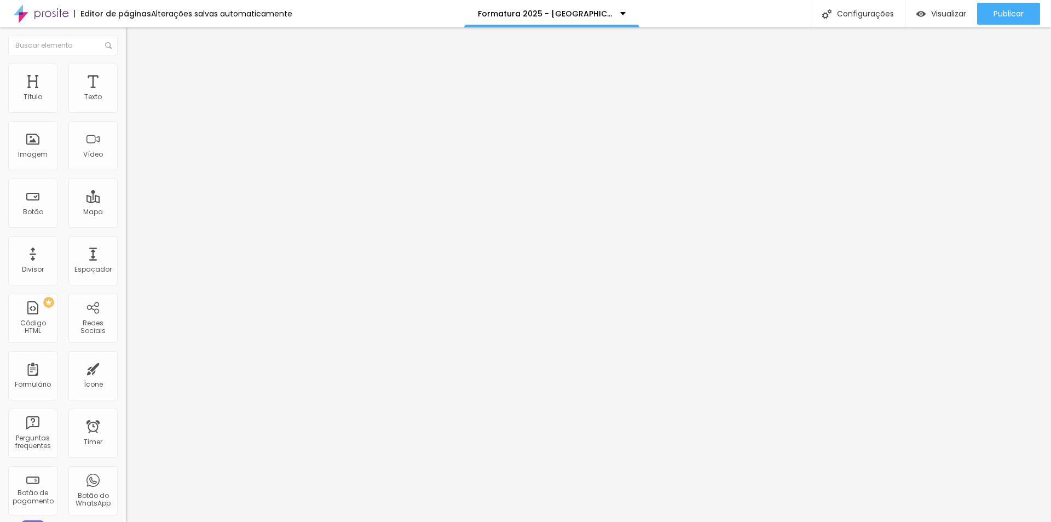
click at [136, 76] on span "Estilo" at bounding box center [144, 70] width 17 height 9
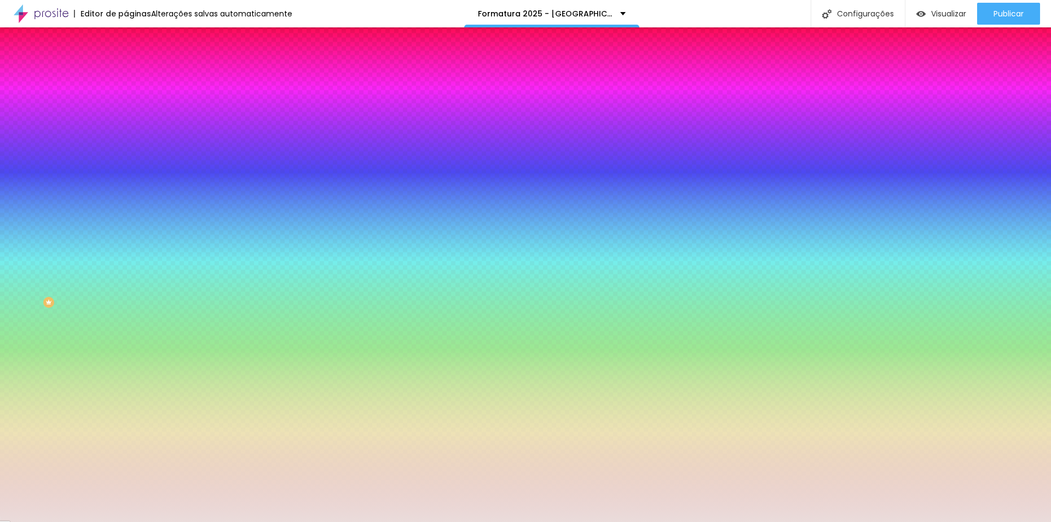
click at [126, 109] on input "#EADCDB" at bounding box center [191, 110] width 131 height 11
paste input "7A2E1E"
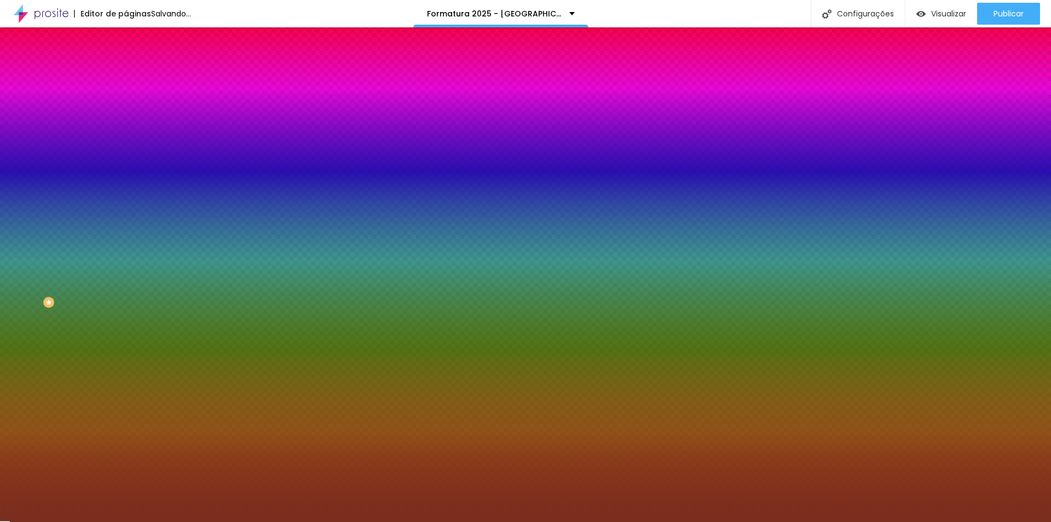
type input "#7A2E1E"
click at [126, 105] on div at bounding box center [189, 105] width 126 height 0
drag, startPoint x: 110, startPoint y: 170, endPoint x: 110, endPoint y: 134, distance: 36.1
click at [110, 134] on div at bounding box center [525, 261] width 1051 height 522
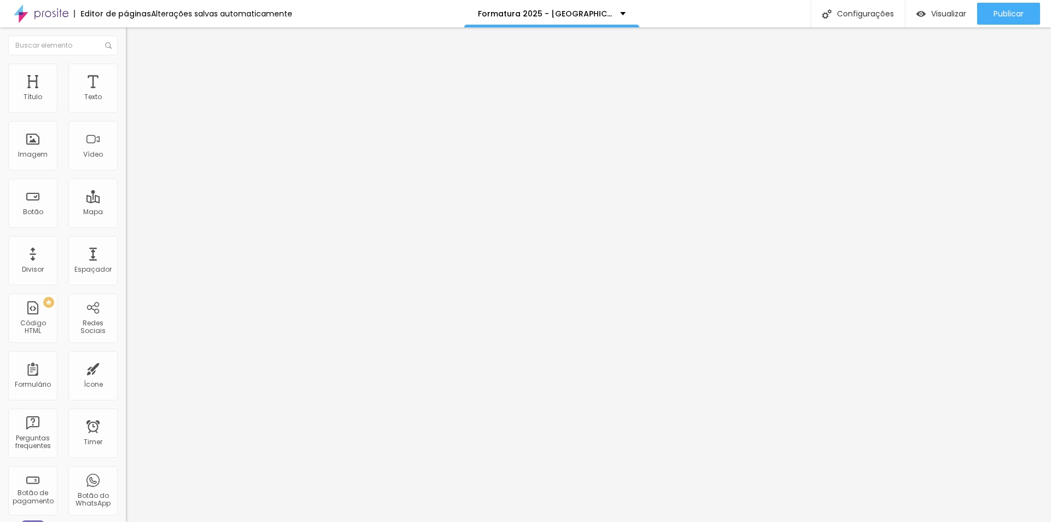
click at [135, 97] on icon "button" at bounding box center [136, 96] width 2 height 2
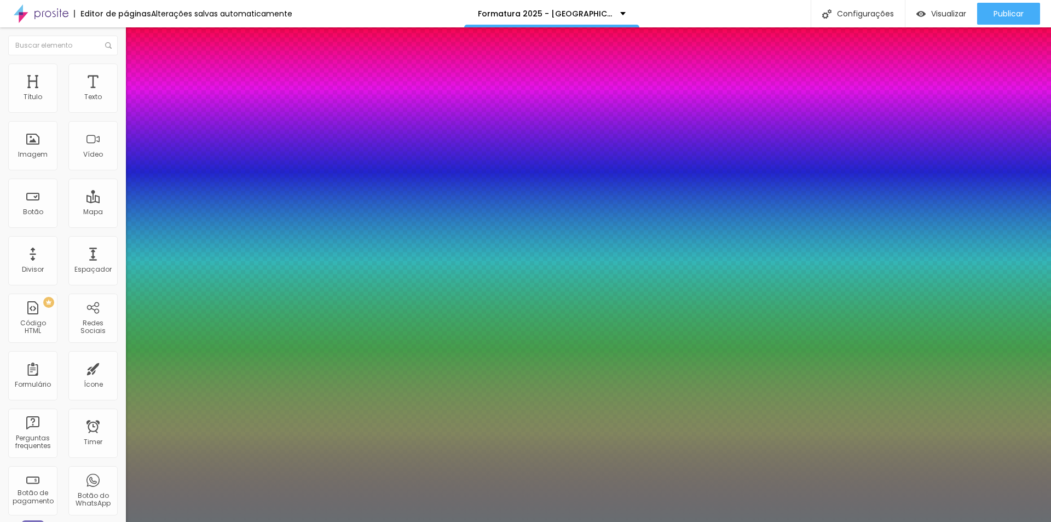
drag, startPoint x: 250, startPoint y: 284, endPoint x: 131, endPoint y: 258, distance: 121.2
paste input "7A2E1E"
type input "1"
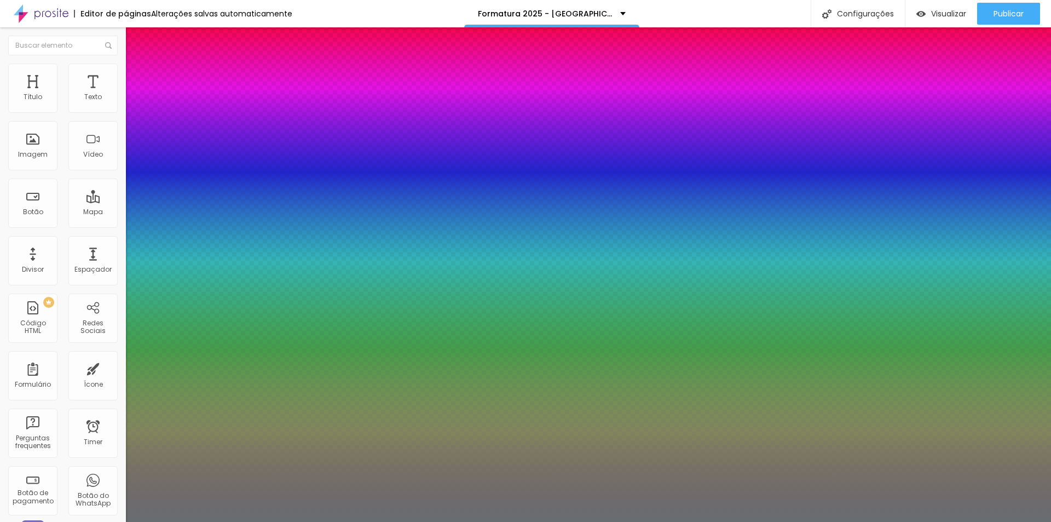
type input "#7A2E1E"
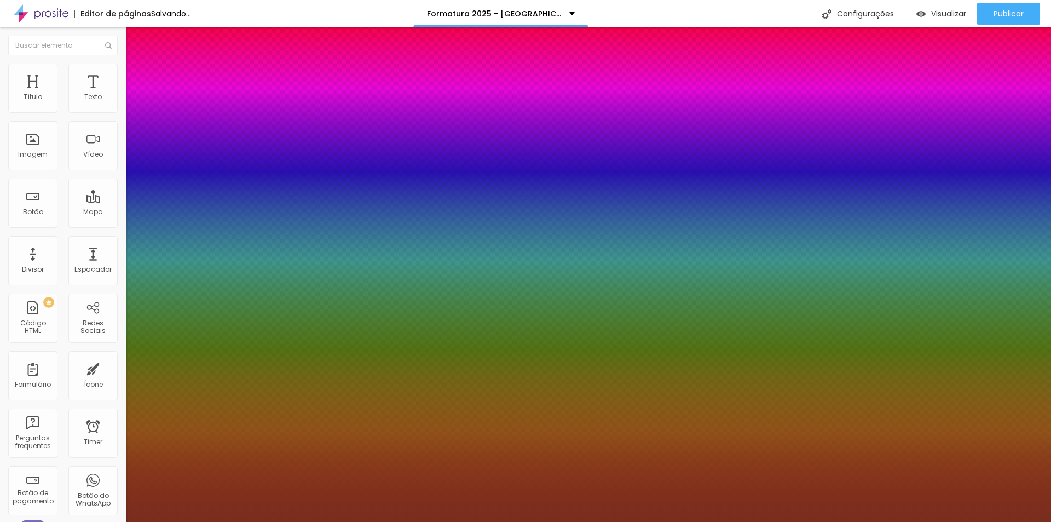
type input "1"
type input "#7A2E1E"
click at [338, 521] on div at bounding box center [525, 522] width 1051 height 0
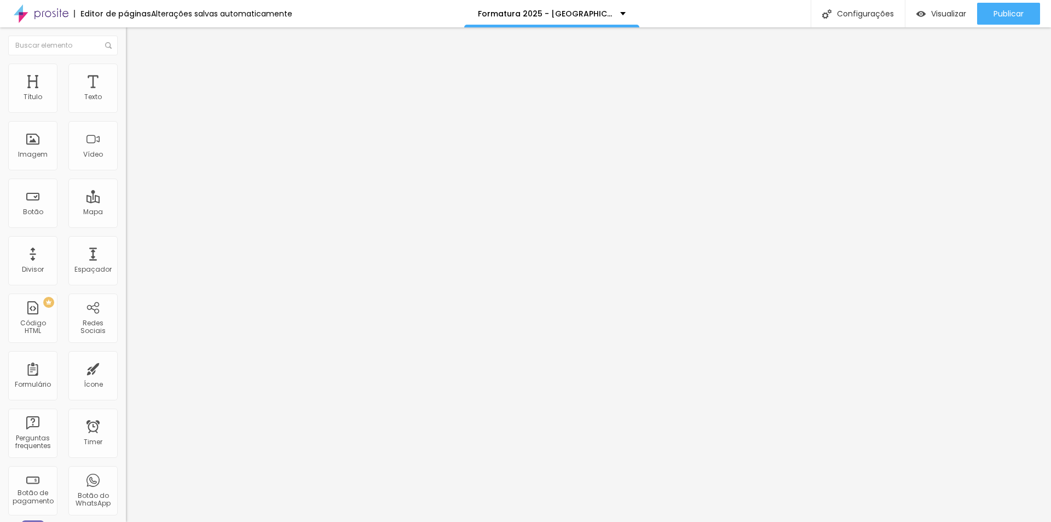
click at [131, 101] on icon "button" at bounding box center [133, 98] width 4 height 4
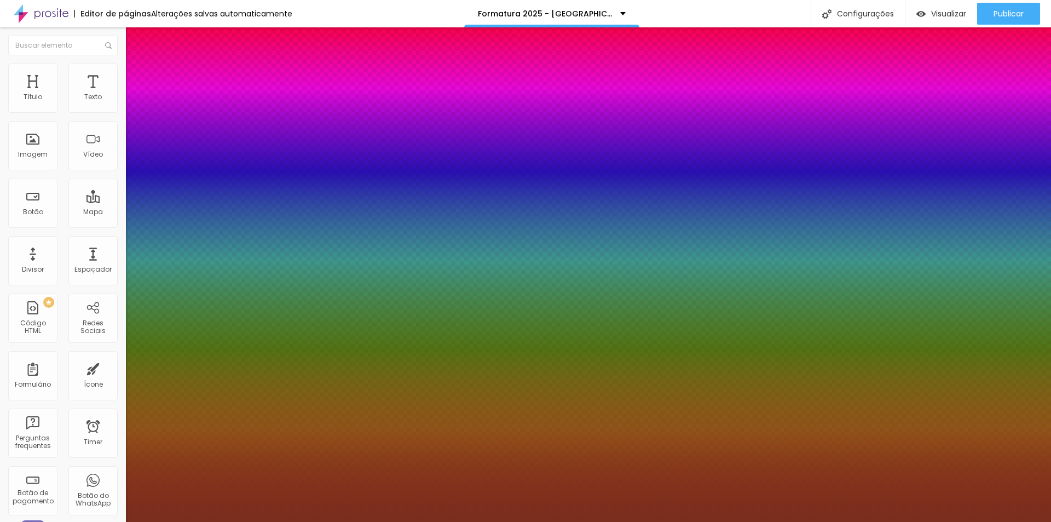
type input "1"
click at [463, 521] on div at bounding box center [525, 522] width 1051 height 0
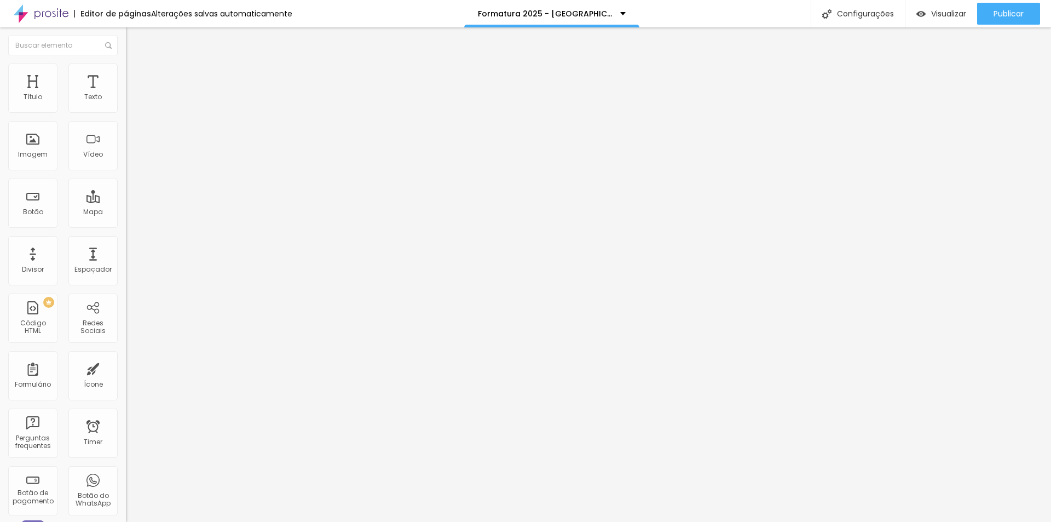
click at [126, 169] on div "Texto Ver mais fotos Alinhamento Tamanho Normal Pequeno Normal Grande Link URL …" at bounding box center [189, 168] width 126 height 166
click at [126, 170] on span "Normal" at bounding box center [138, 167] width 25 height 9
click at [126, 126] on div "Texto Ver mais fotos Alinhamento Tamanho Normal Pequeno Normal Grande Link URL …" at bounding box center [189, 168] width 126 height 166
click at [126, 92] on div "Texto" at bounding box center [189, 88] width 126 height 7
click at [126, 71] on ul "Conteúdo Estilo Avançado" at bounding box center [189, 69] width 126 height 33
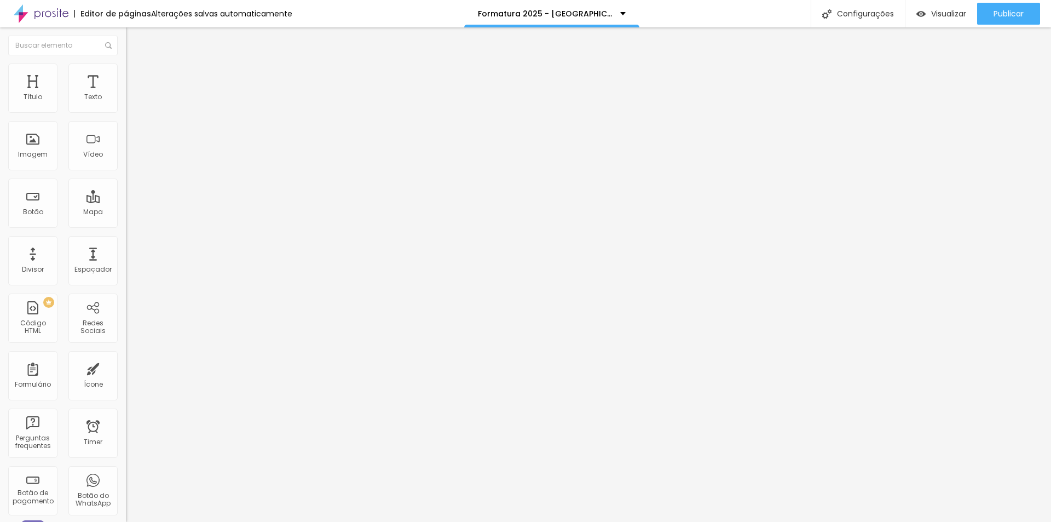
click at [126, 71] on li "Estilo" at bounding box center [189, 69] width 126 height 11
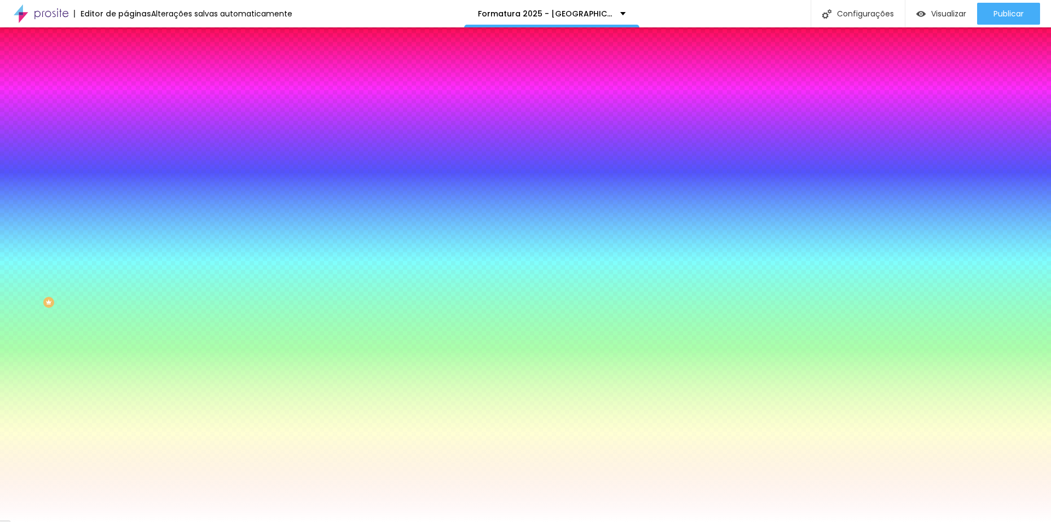
click at [126, 134] on button "button" at bounding box center [133, 139] width 15 height 11
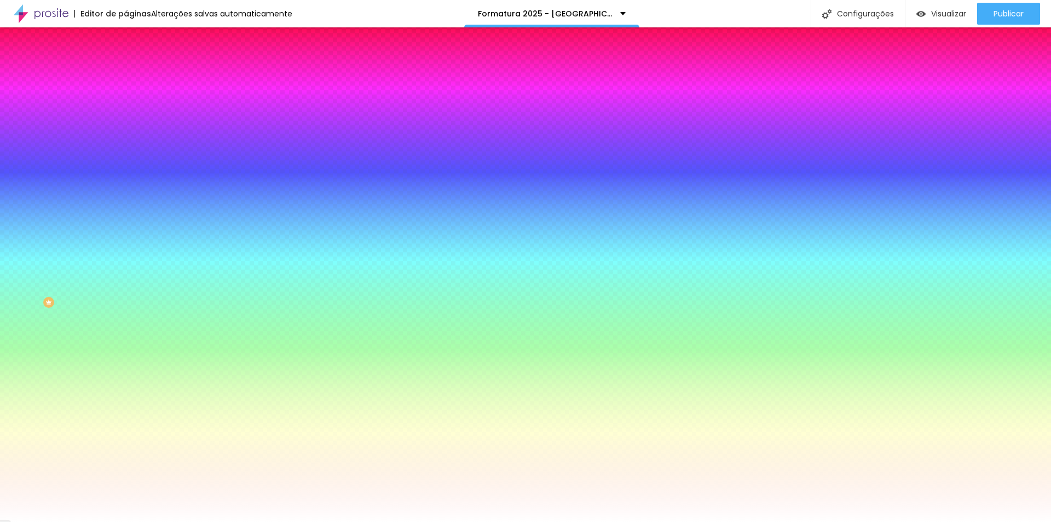
select select "Archivo-Regular"
drag, startPoint x: 242, startPoint y: 214, endPoint x: 275, endPoint y: 214, distance: 33.4
click at [275, 214] on body "Editor de páginas Alterações salvas automaticamente Formatura 2025 - Colégio Ac…" at bounding box center [525, 261] width 1051 height 522
type input "8"
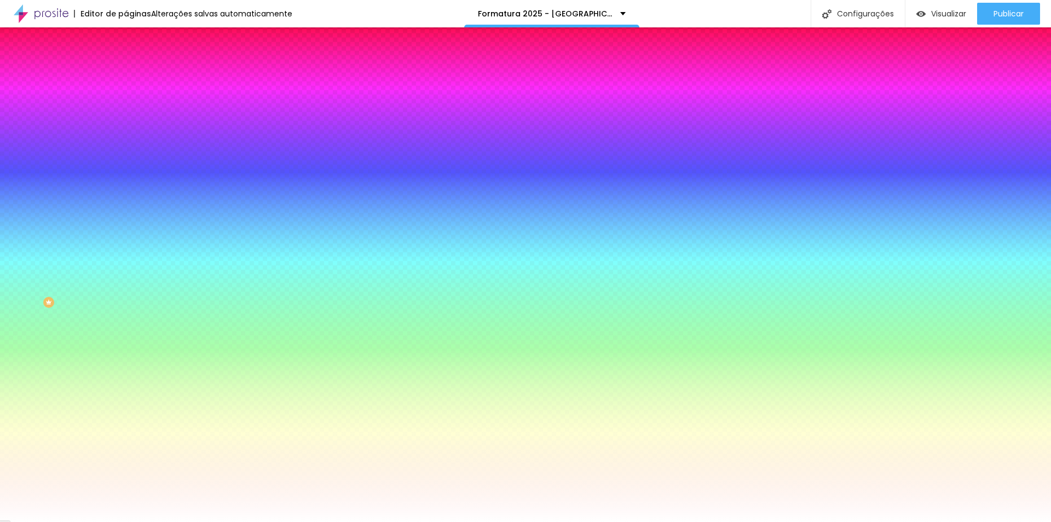
type input "2"
type input "25"
click at [426, 521] on div at bounding box center [525, 522] width 1051 height 0
click at [134, 38] on div "Editar Botão" at bounding box center [165, 40] width 63 height 9
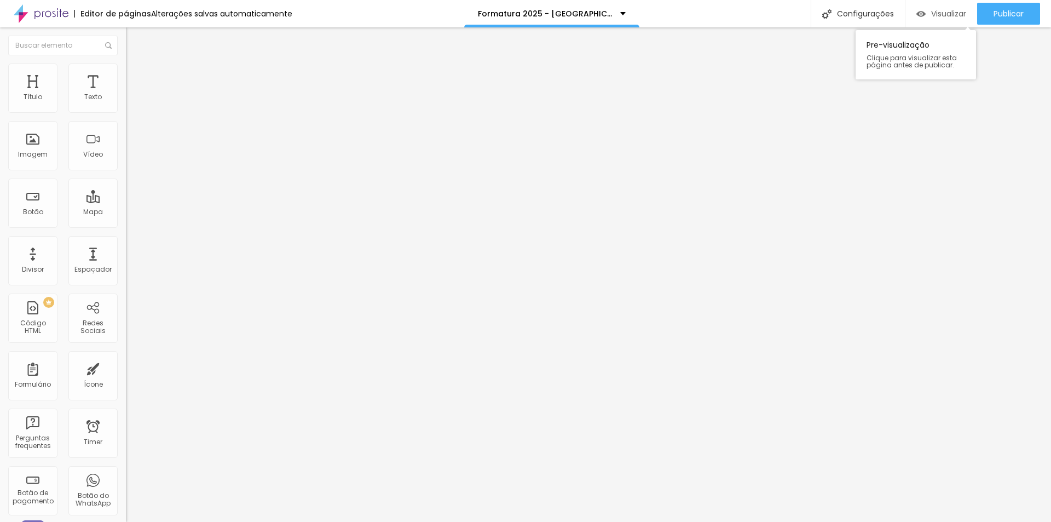
click at [942, 18] on span "Visualizar" at bounding box center [948, 13] width 35 height 9
click at [136, 76] on span "Estilo" at bounding box center [144, 70] width 17 height 9
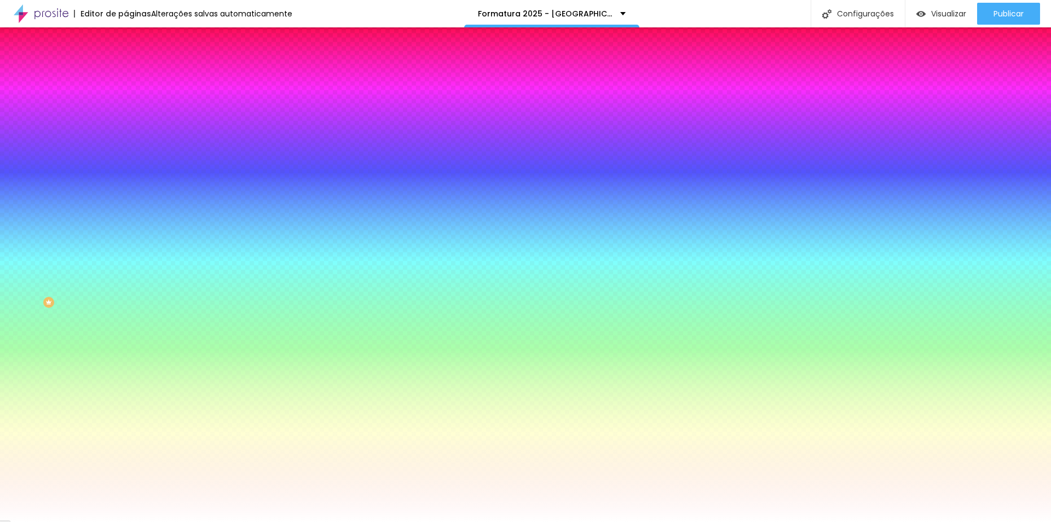
click at [126, 74] on li "Avançado" at bounding box center [189, 79] width 126 height 11
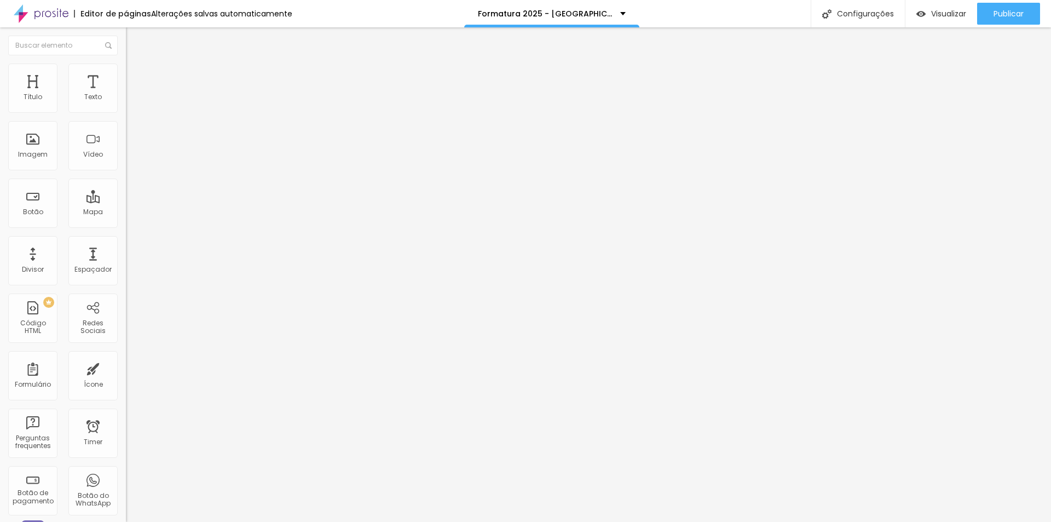
type input "10"
drag, startPoint x: 37, startPoint y: 110, endPoint x: 53, endPoint y: 110, distance: 15.9
type input "10"
click at [126, 212] on input "range" at bounding box center [161, 216] width 71 height 9
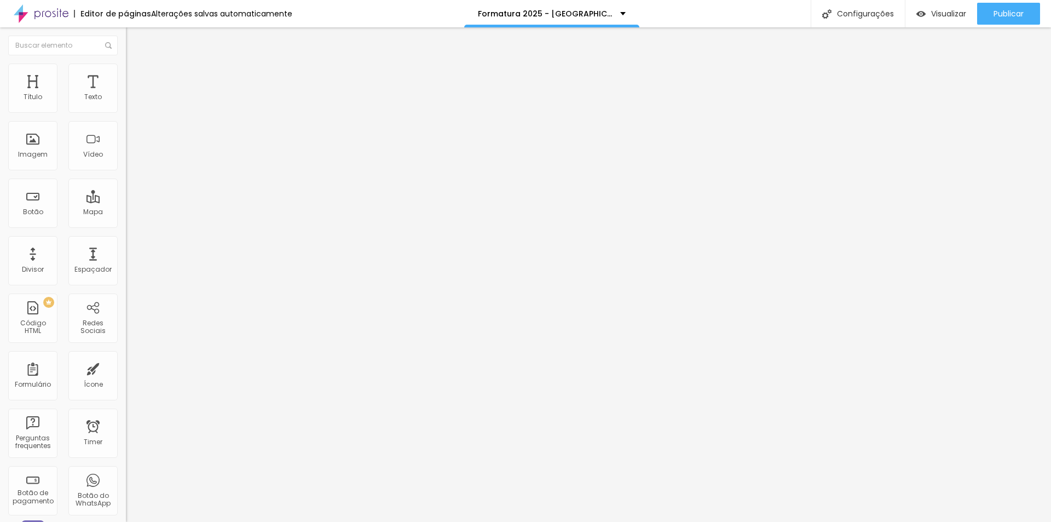
click at [136, 74] on span "Estilo" at bounding box center [144, 70] width 17 height 9
click at [136, 76] on span "Estilo" at bounding box center [144, 70] width 17 height 9
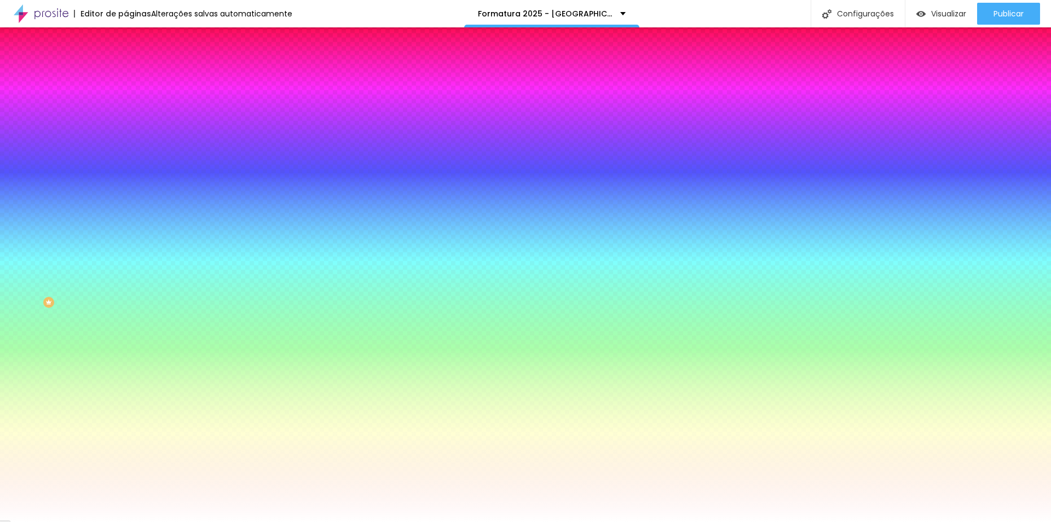
click at [126, 74] on li "Avançado" at bounding box center [189, 79] width 126 height 11
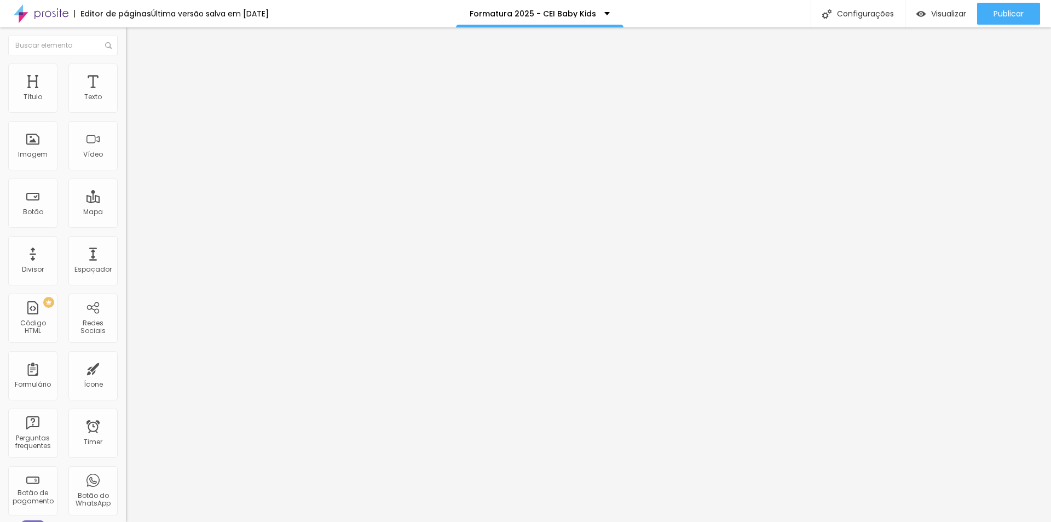
click at [126, 68] on img at bounding box center [131, 69] width 10 height 10
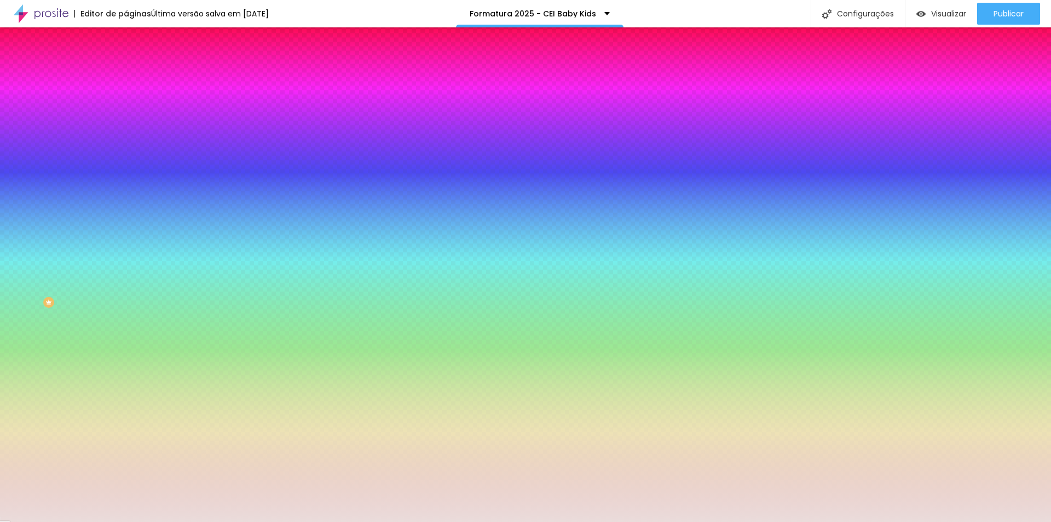
drag, startPoint x: 114, startPoint y: 110, endPoint x: 0, endPoint y: 110, distance: 113.9
click at [126, 110] on div "Cor de fundo Voltar ao padrão #EADCDB 0 Borda arredondada" at bounding box center [189, 177] width 126 height 185
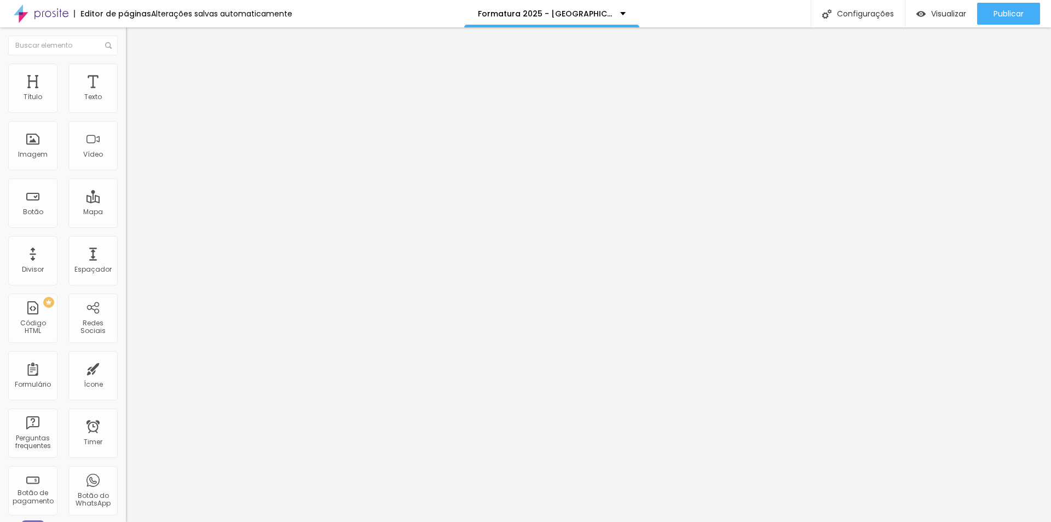
click at [136, 77] on span "Avançado" at bounding box center [154, 81] width 36 height 9
click at [126, 74] on li "Avançado" at bounding box center [189, 79] width 126 height 11
click at [746, 9] on div "Editor de páginas Alterações salvas automaticamente Formatura 2025 - Colégio Ac…" at bounding box center [525, 13] width 1051 height 27
click at [126, 74] on img at bounding box center [131, 79] width 10 height 10
click at [126, 74] on li "Avançado" at bounding box center [189, 79] width 126 height 11
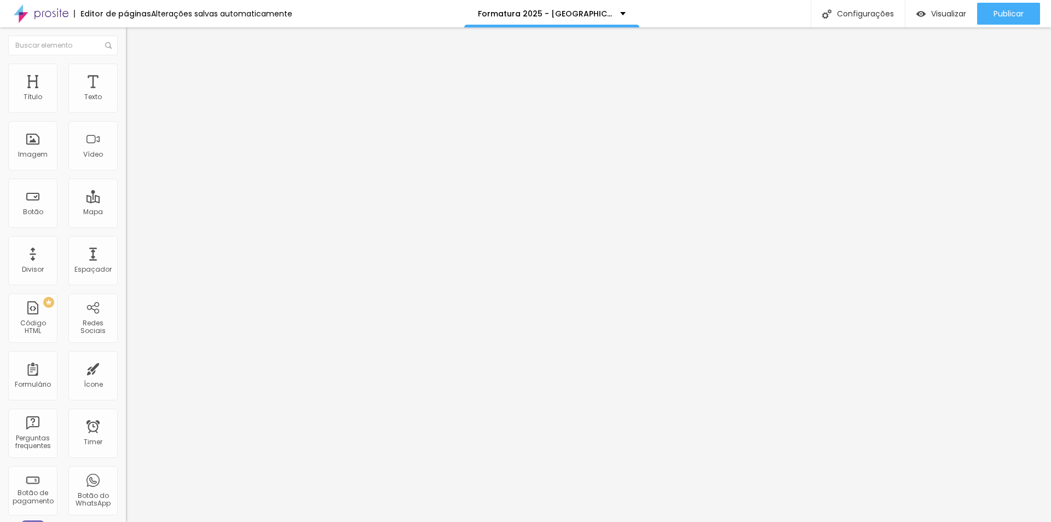
click at [717, 8] on div "Editor de páginas Alterações salvas automaticamente Formatura 2025 - Colégio Ac…" at bounding box center [525, 13] width 1051 height 27
